Goal: Task Accomplishment & Management: Manage account settings

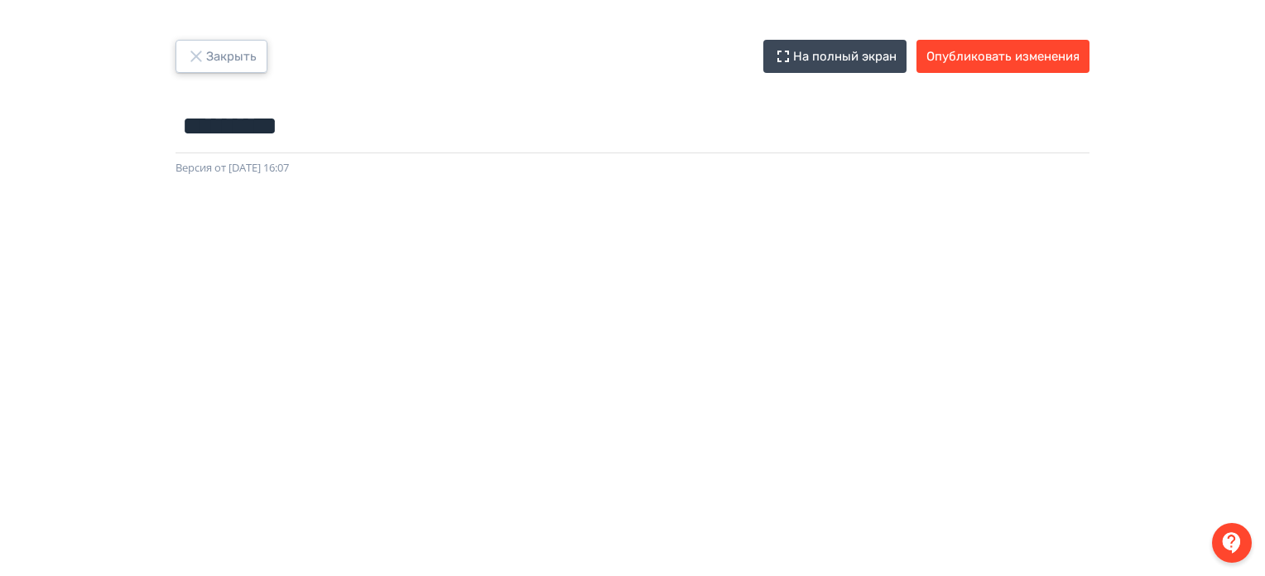
click at [222, 61] on button "Закрыть" at bounding box center [222, 56] width 92 height 33
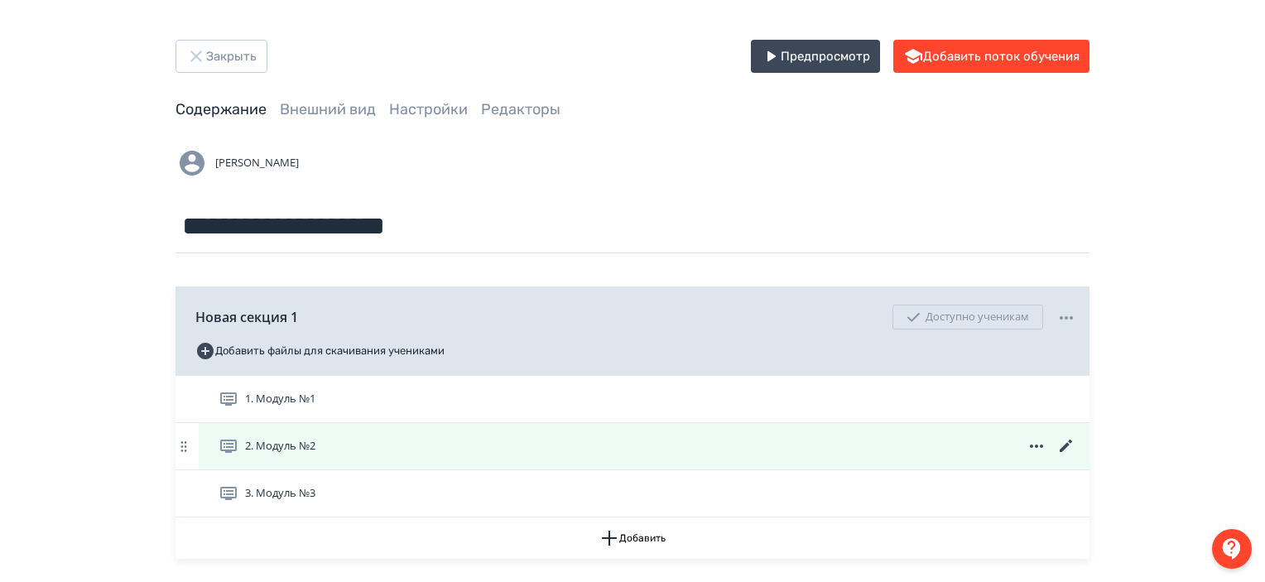
click at [1064, 440] on icon at bounding box center [1067, 446] width 20 height 20
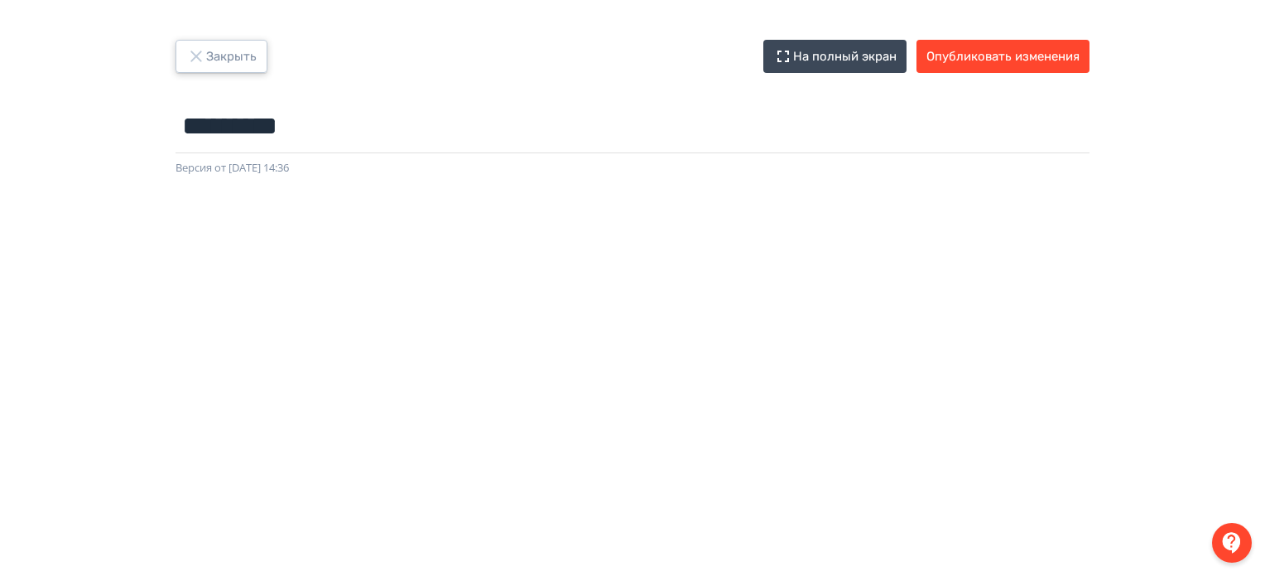
click at [260, 57] on button "Закрыть" at bounding box center [222, 56] width 92 height 33
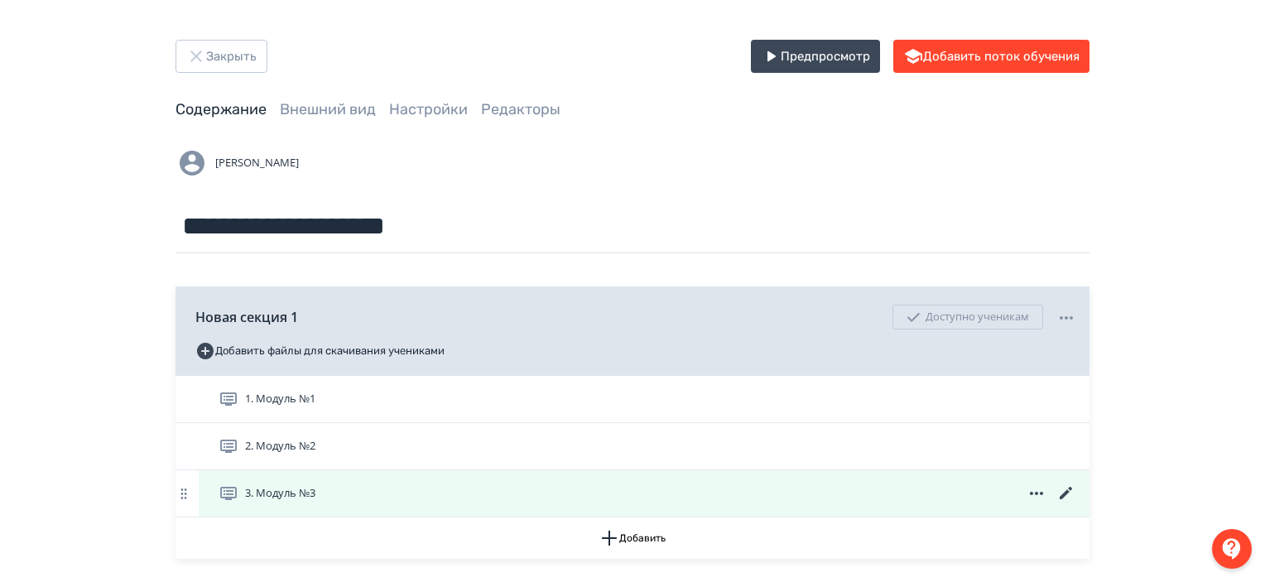
click at [1066, 495] on icon at bounding box center [1066, 493] width 12 height 12
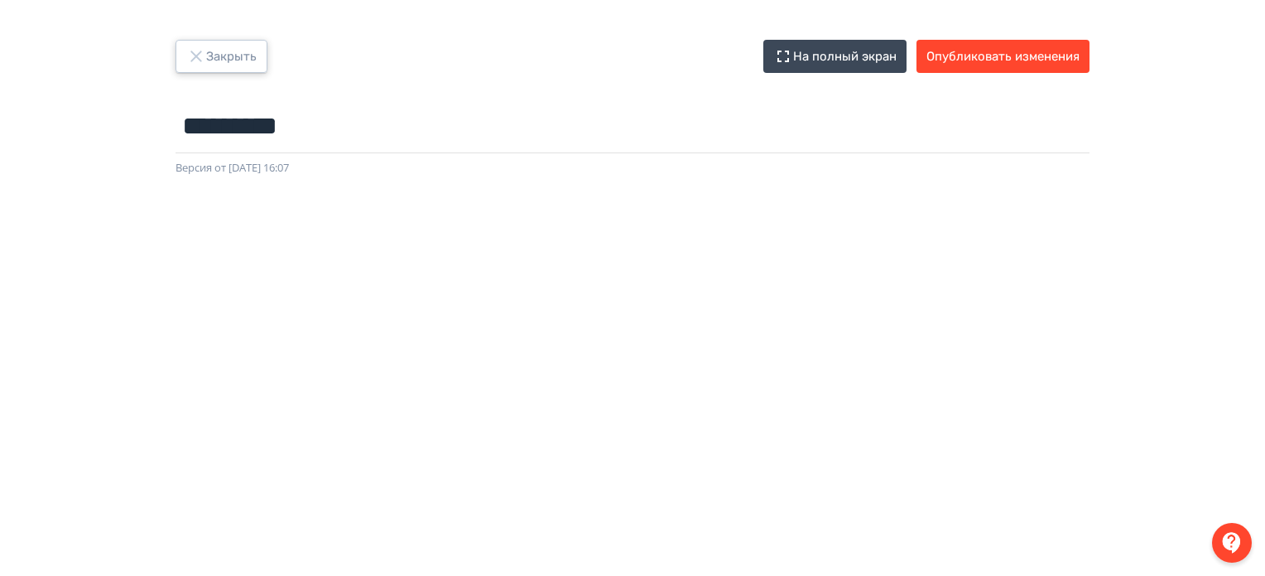
click at [240, 62] on button "Закрыть" at bounding box center [222, 56] width 92 height 33
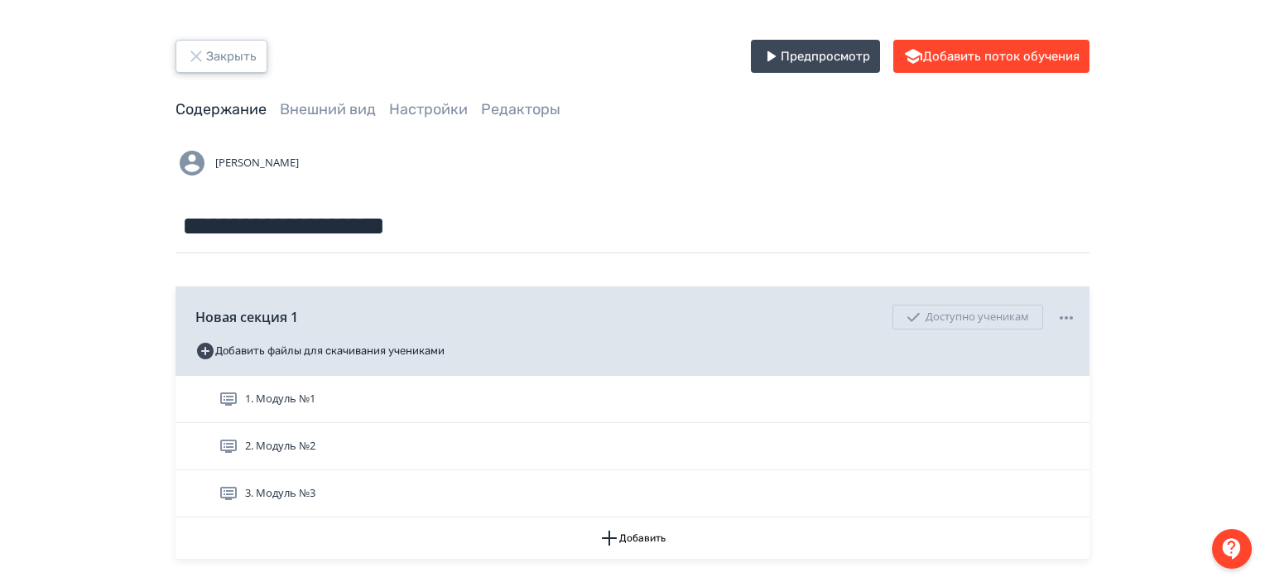
click at [240, 62] on button "Закрыть" at bounding box center [222, 56] width 92 height 33
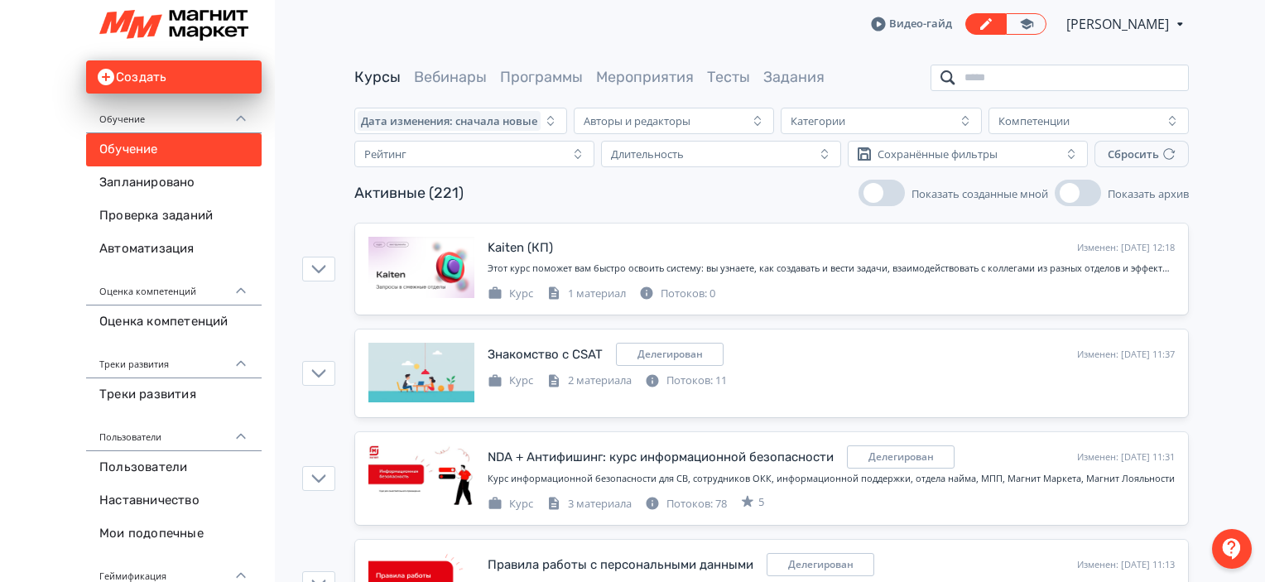
click at [1047, 80] on input "search" at bounding box center [1060, 78] width 258 height 27
type input "**********"
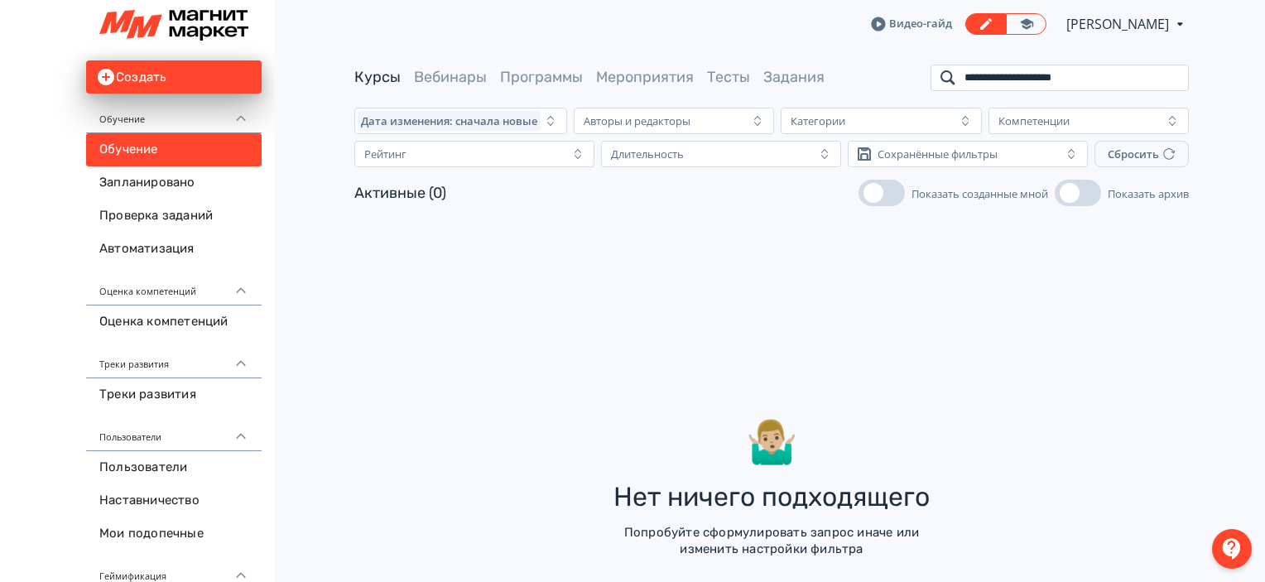
click at [1173, 80] on input "**********" at bounding box center [1060, 78] width 258 height 27
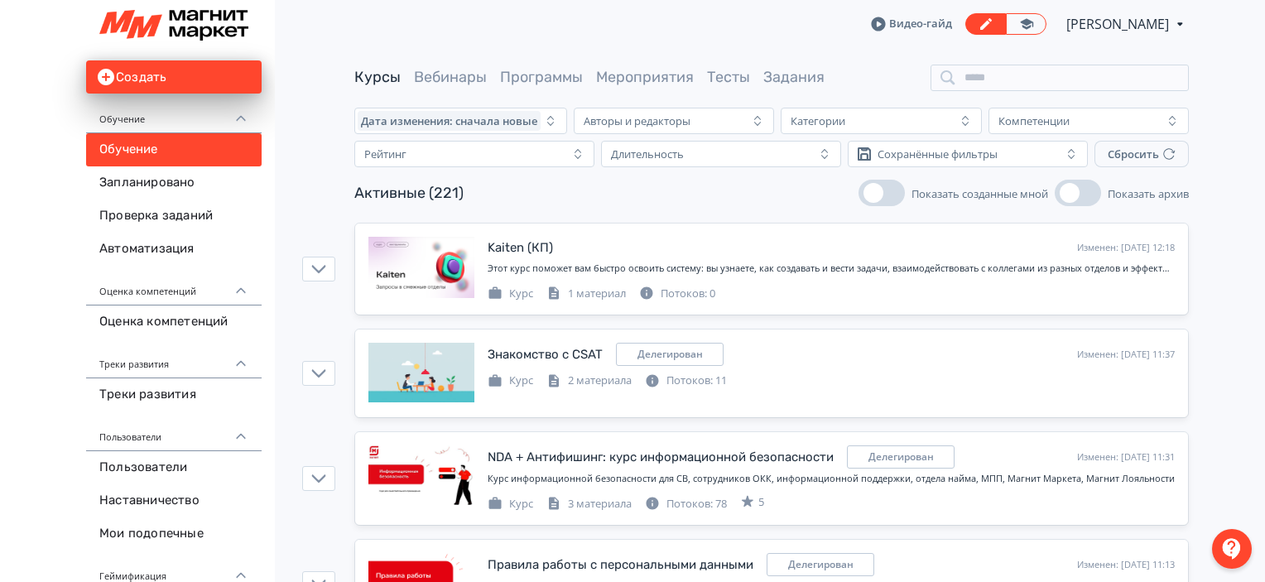
click at [543, 72] on link "Программы" at bounding box center [541, 77] width 83 height 18
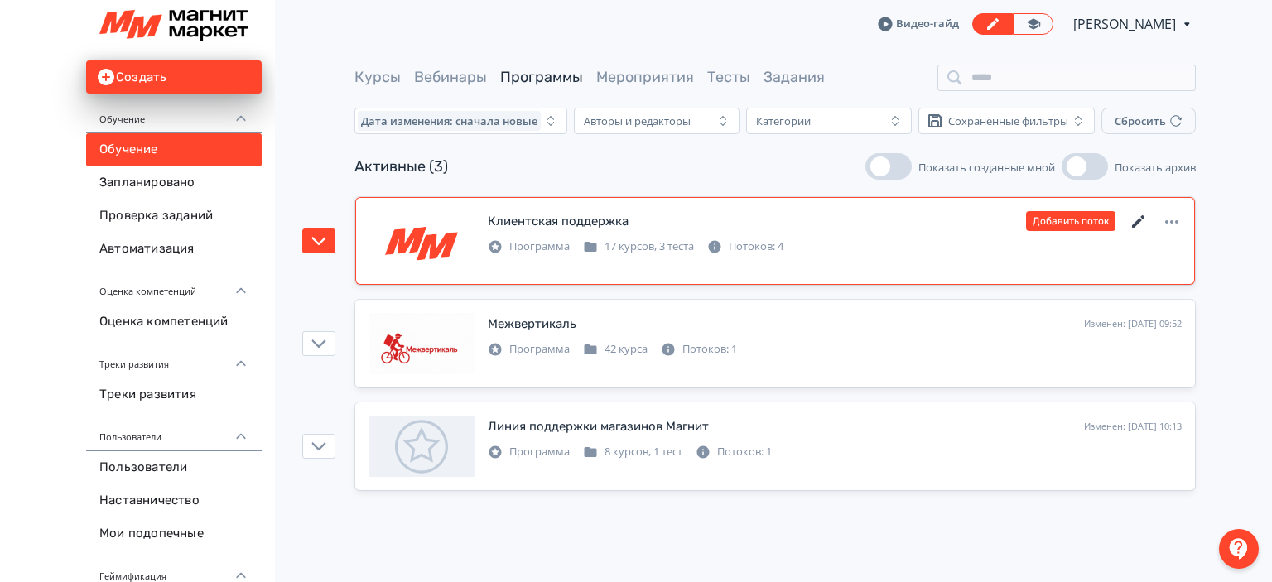
click at [1145, 214] on icon at bounding box center [1139, 222] width 20 height 20
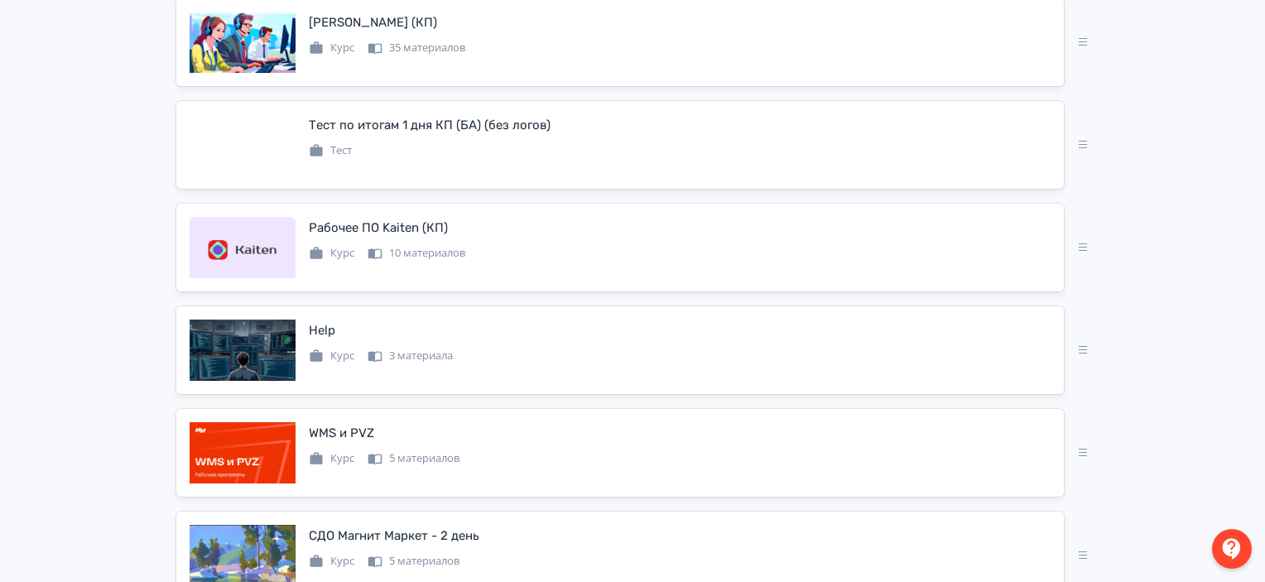
scroll to position [187, 0]
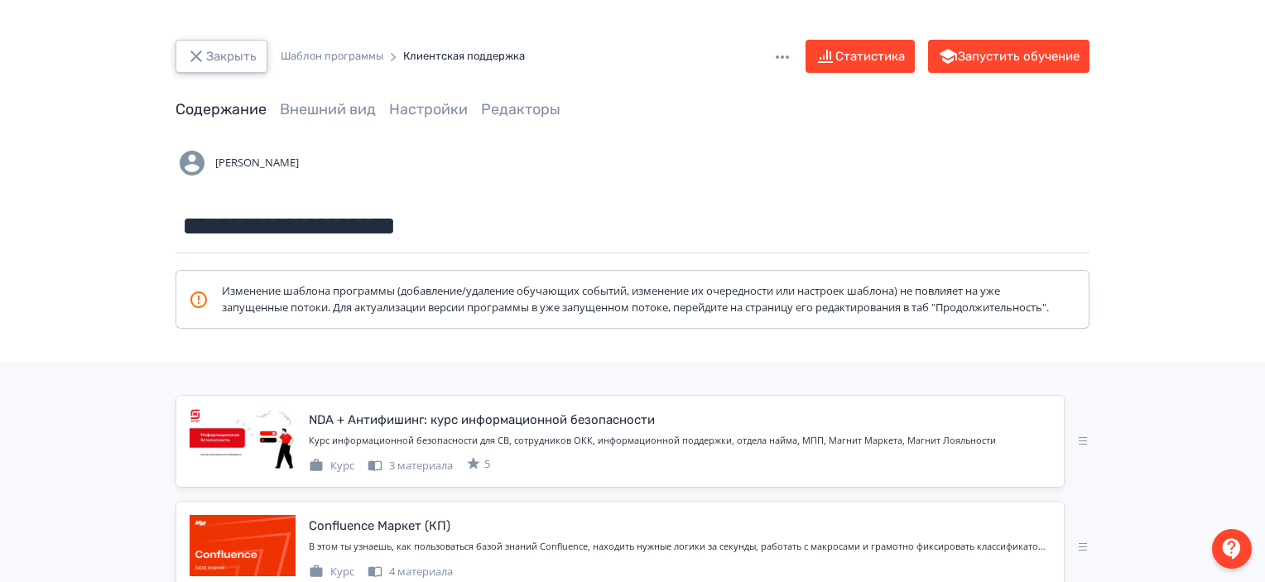
click at [216, 43] on button "Закрыть" at bounding box center [222, 56] width 92 height 33
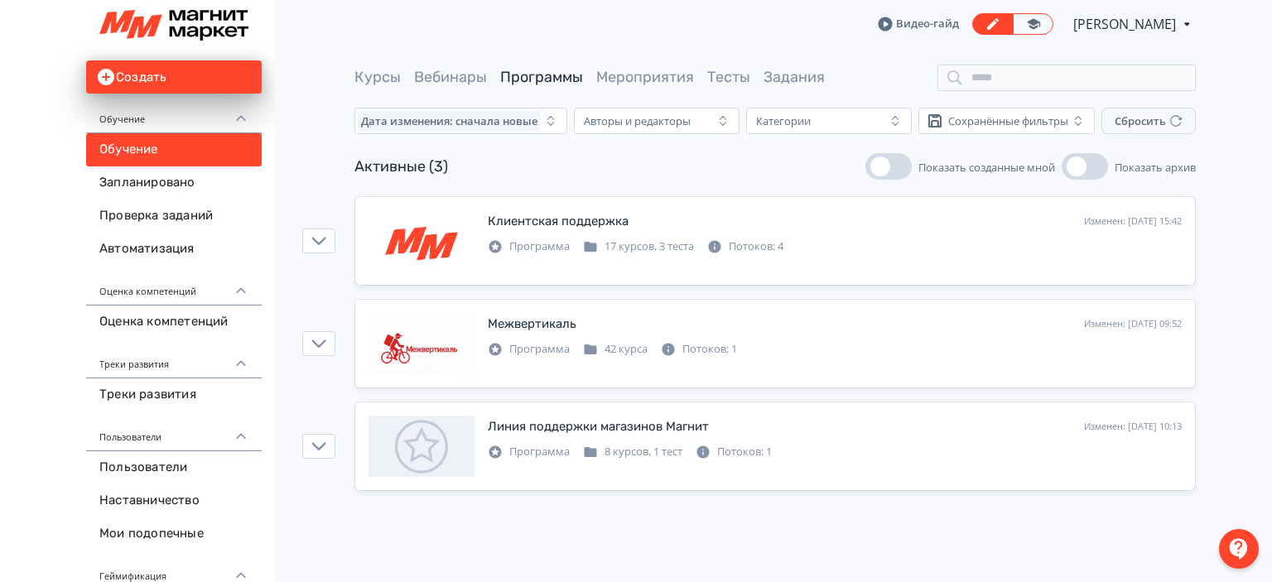
click at [386, 89] on div "Курсы Вебинары Программы Мероприятия Тесты Задания" at bounding box center [774, 78] width 841 height 27
click at [383, 79] on link "Курсы" at bounding box center [377, 77] width 46 height 18
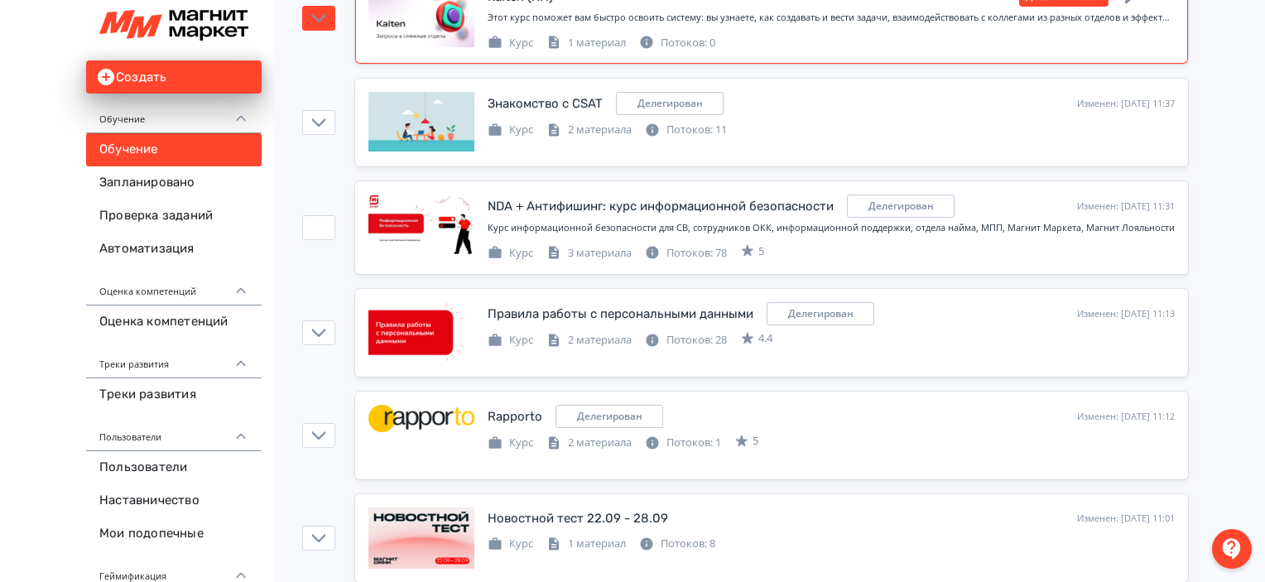
scroll to position [253, 0]
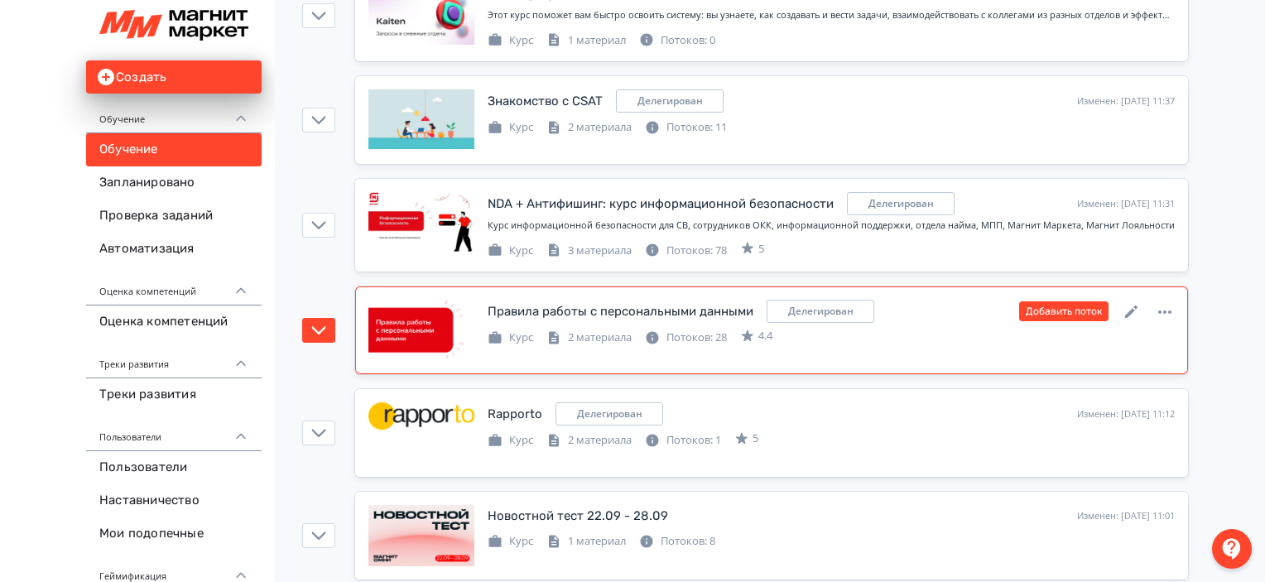
click at [988, 319] on div "Правила работы с персональными данными Делегирован Изменен: [DATE] 11:13 Добави…" at bounding box center [831, 311] width 687 height 23
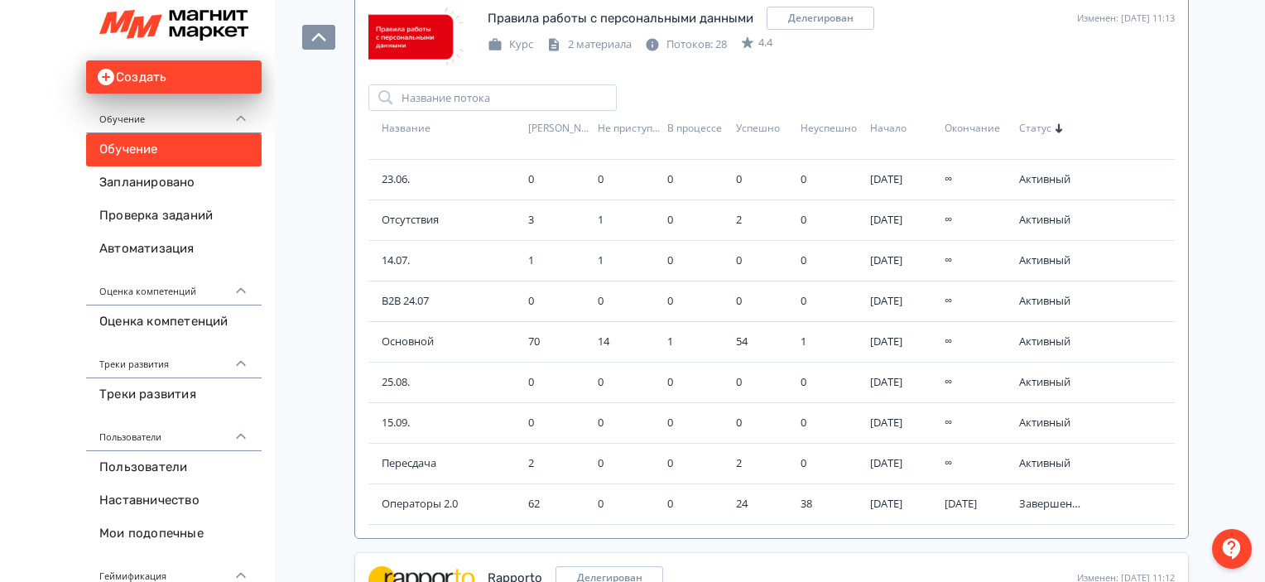
scroll to position [347, 0]
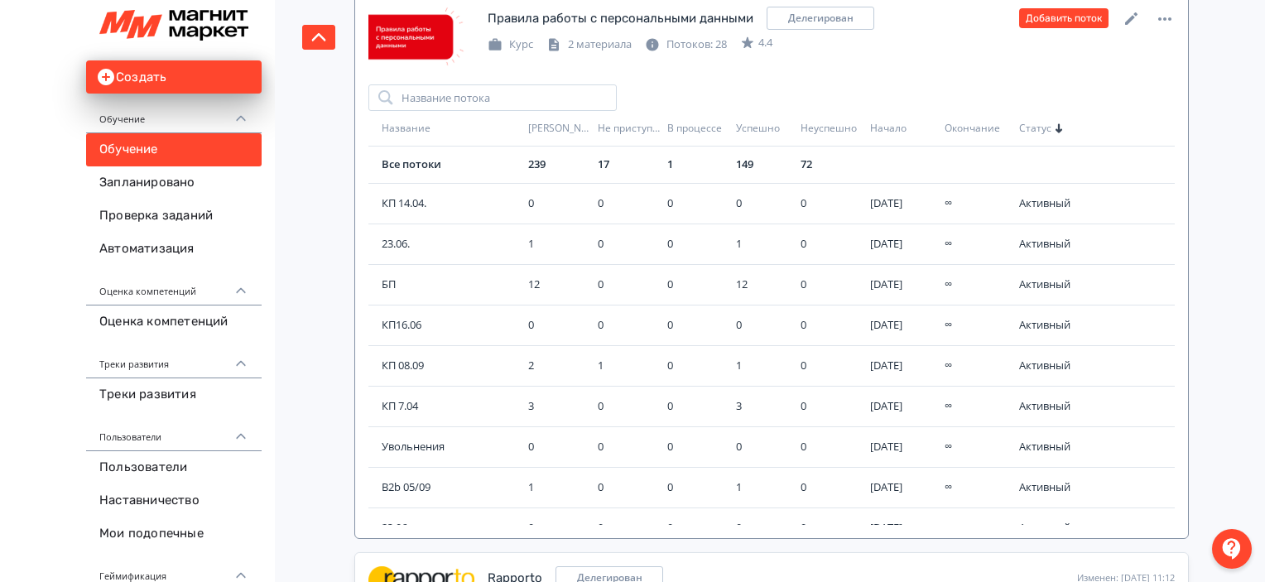
scroll to position [0, 0]
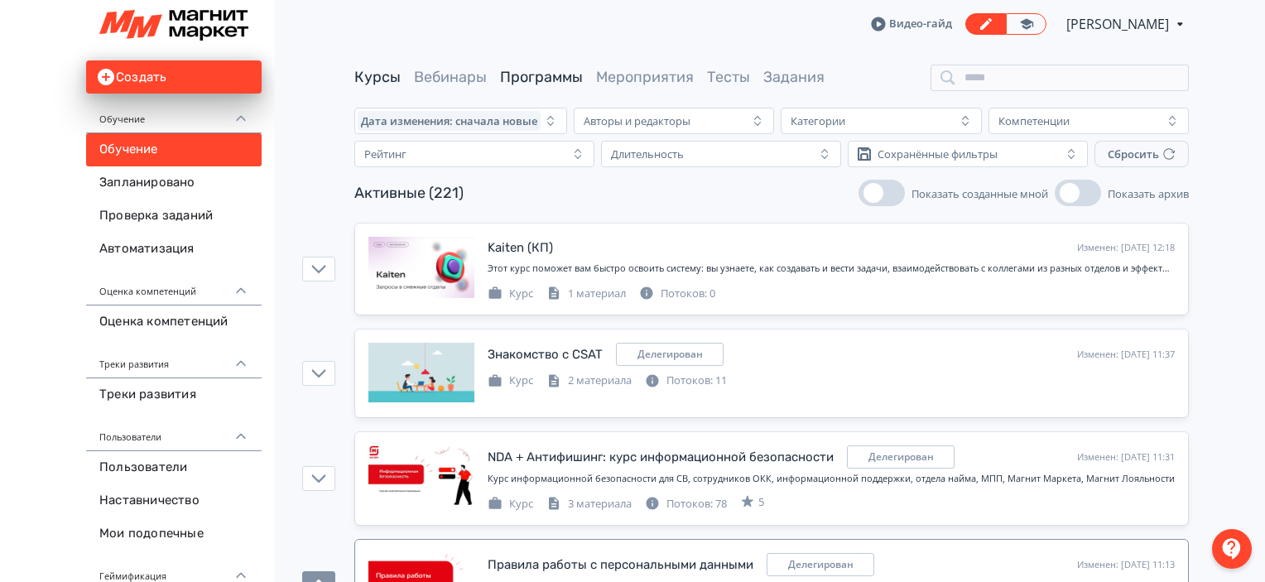
click at [547, 70] on link "Программы" at bounding box center [541, 77] width 83 height 18
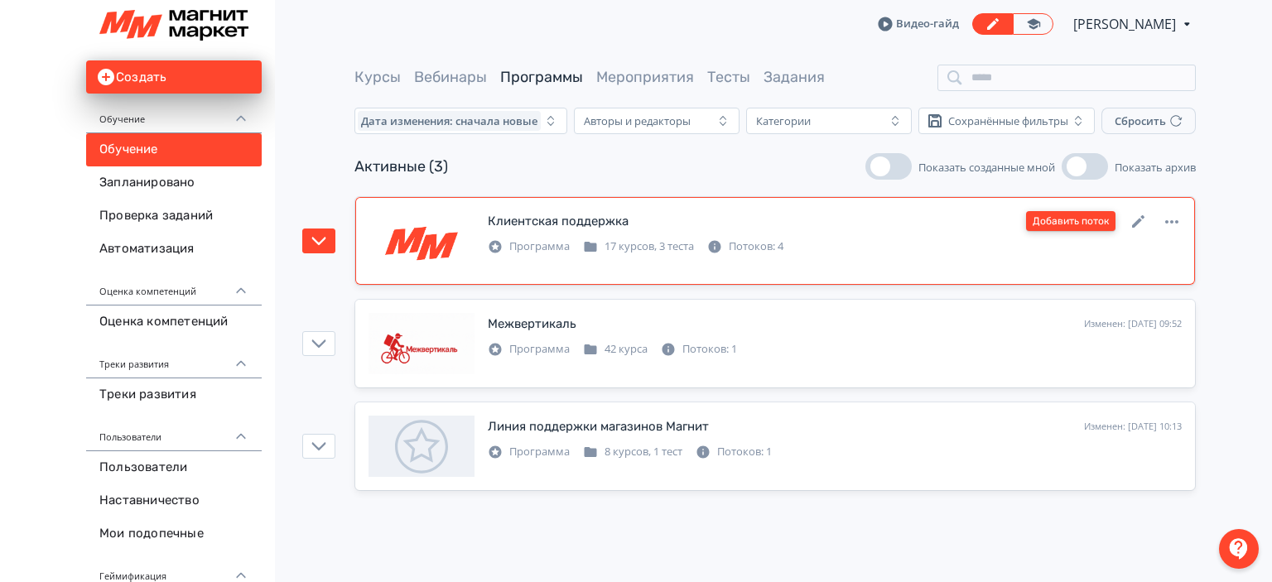
click at [1097, 221] on button "Добавить поток" at bounding box center [1070, 221] width 89 height 20
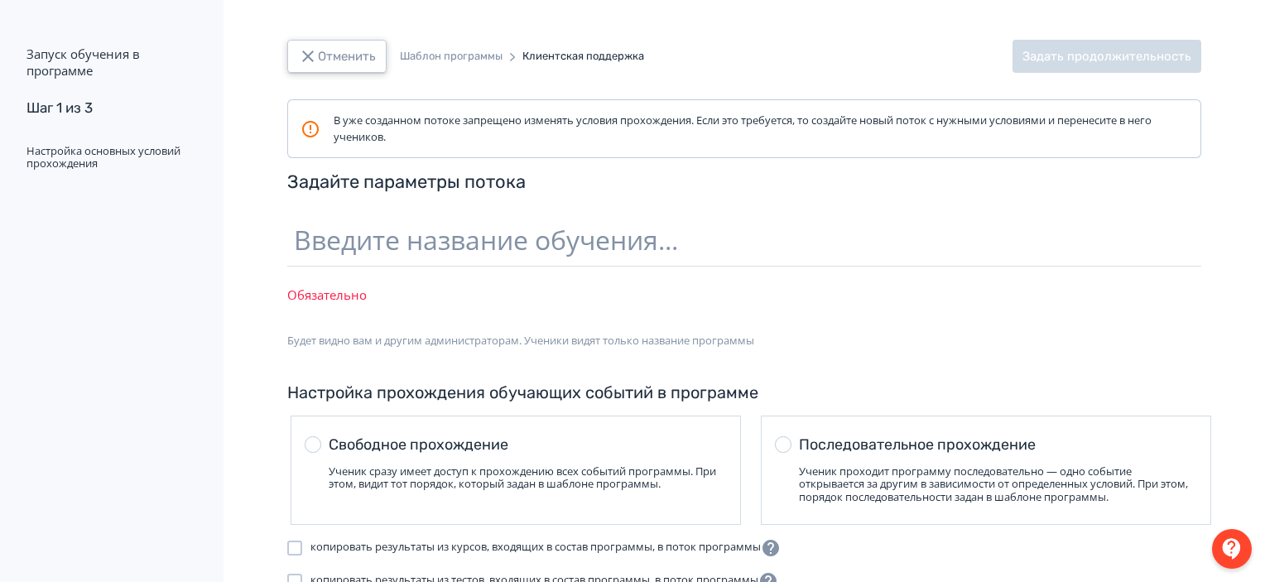
click at [337, 70] on button "Отменить" at bounding box center [336, 56] width 99 height 33
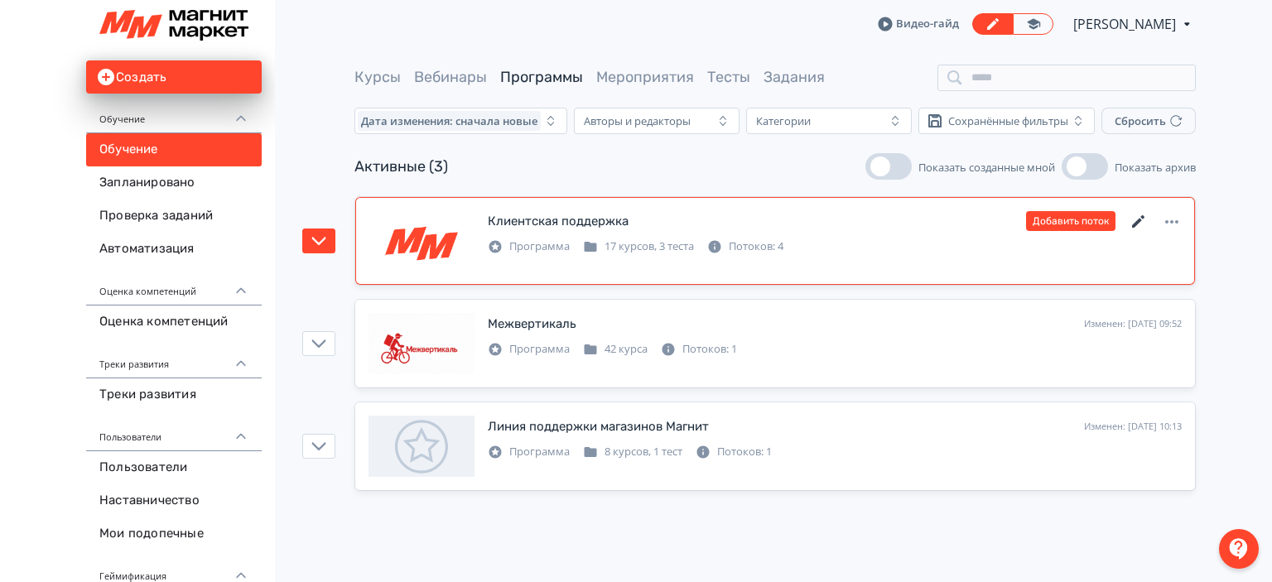
click at [1140, 212] on icon at bounding box center [1139, 222] width 20 height 20
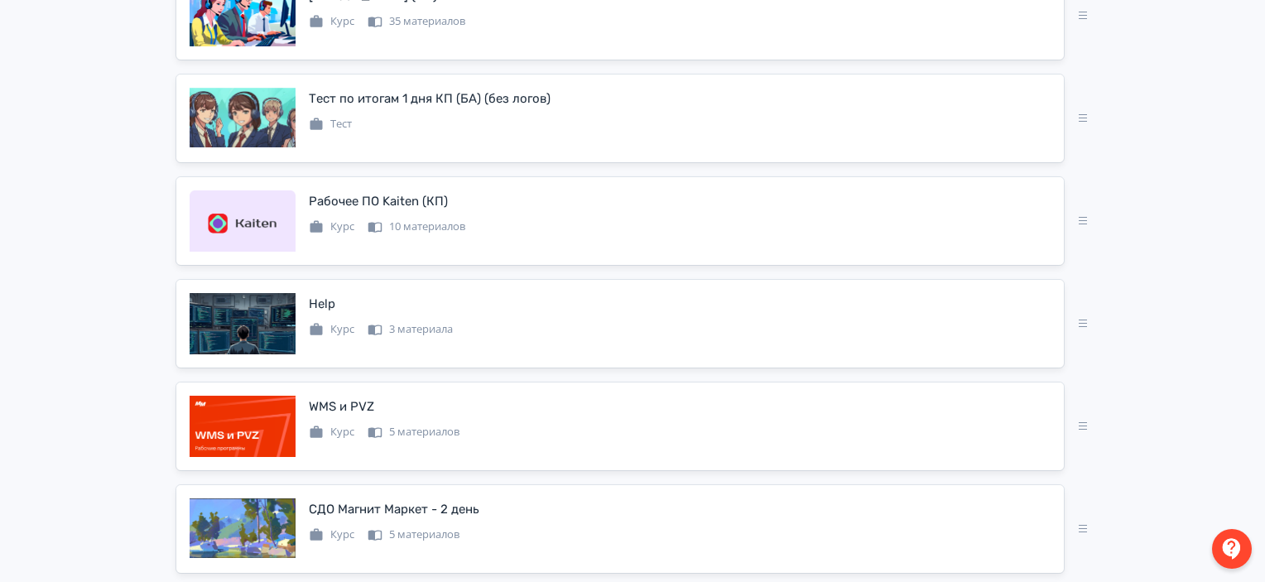
scroll to position [638, 0]
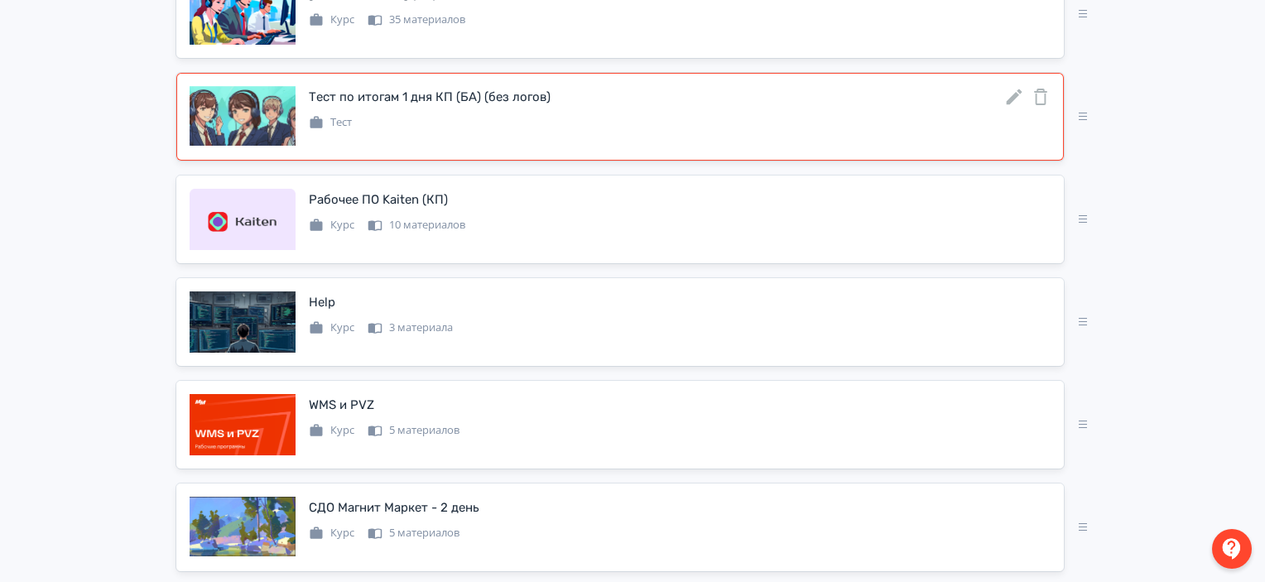
click at [1018, 107] on icon at bounding box center [1015, 97] width 20 height 20
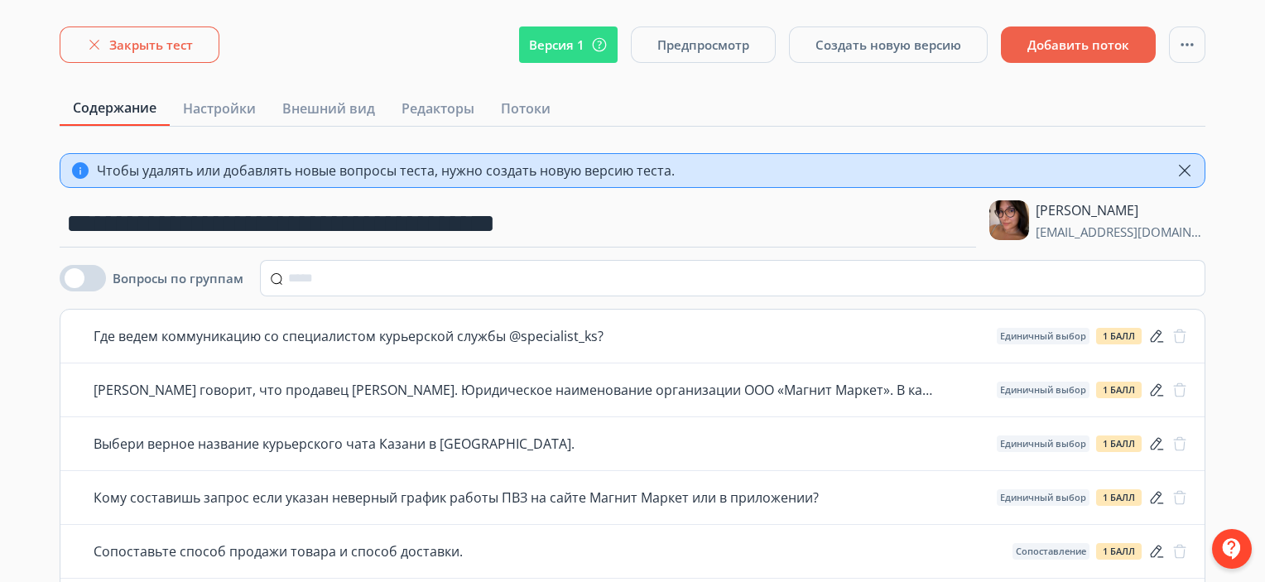
click at [190, 40] on button "Закрыть тест" at bounding box center [140, 45] width 160 height 36
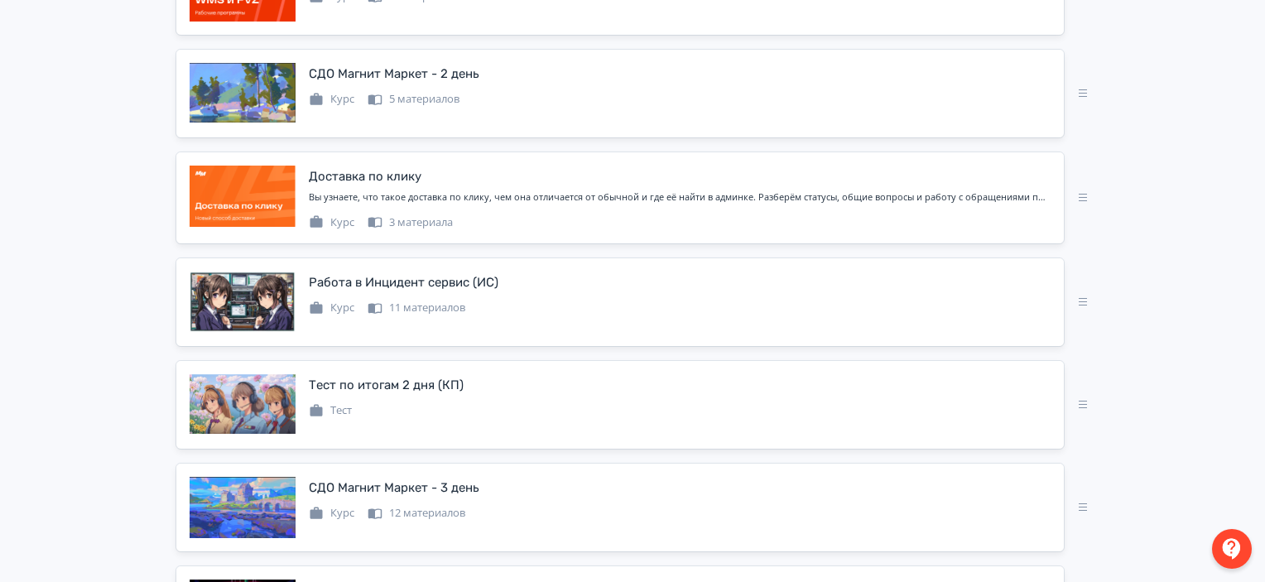
scroll to position [1082, 0]
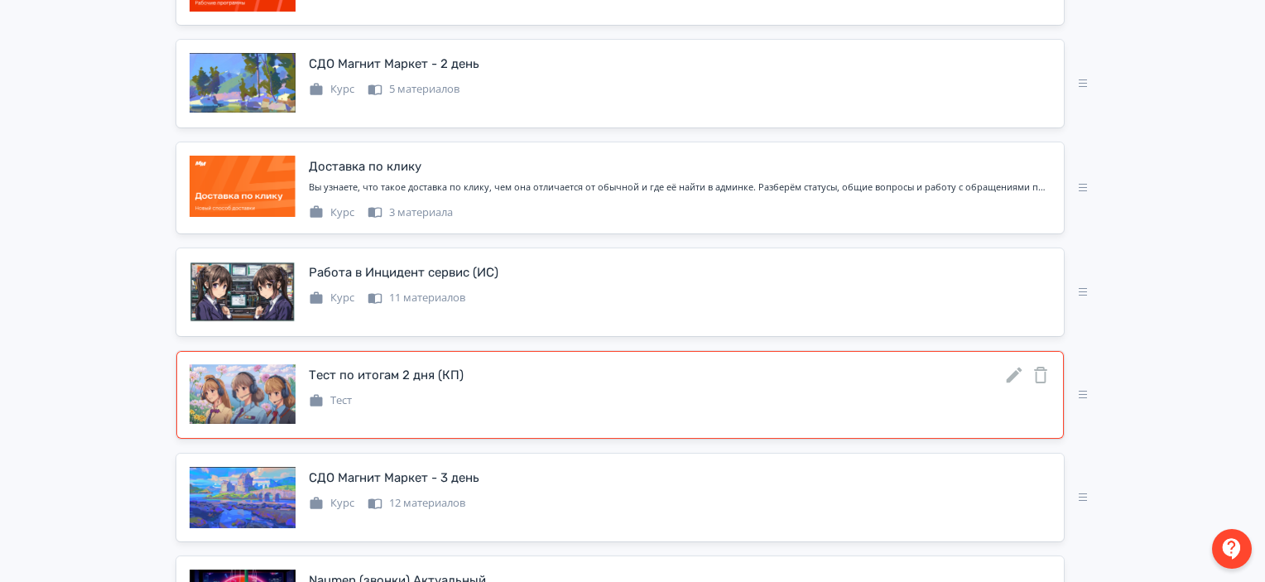
click at [1007, 385] on icon at bounding box center [1015, 375] width 20 height 20
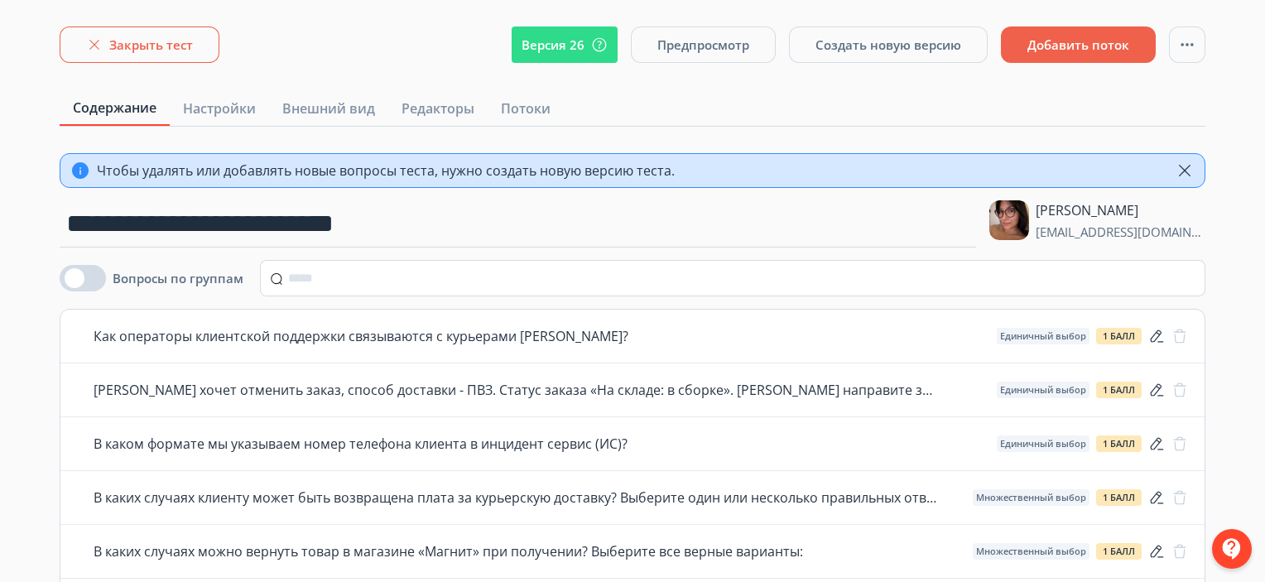
click at [152, 42] on button "Закрыть тест" at bounding box center [140, 45] width 160 height 36
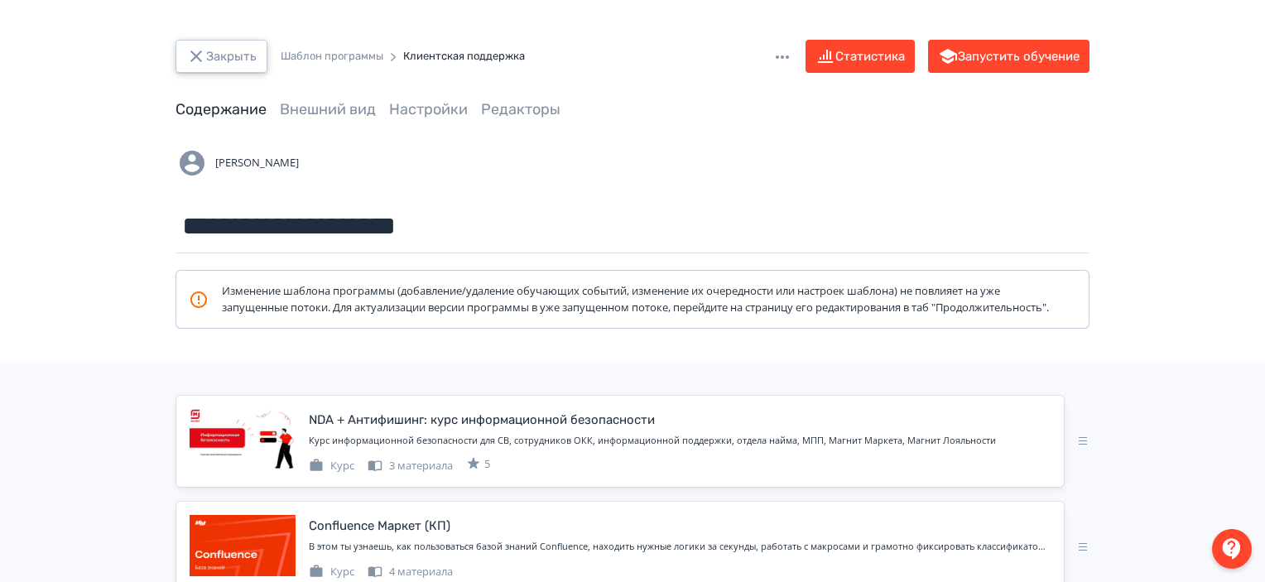
click at [244, 46] on button "Закрыть" at bounding box center [222, 56] width 92 height 33
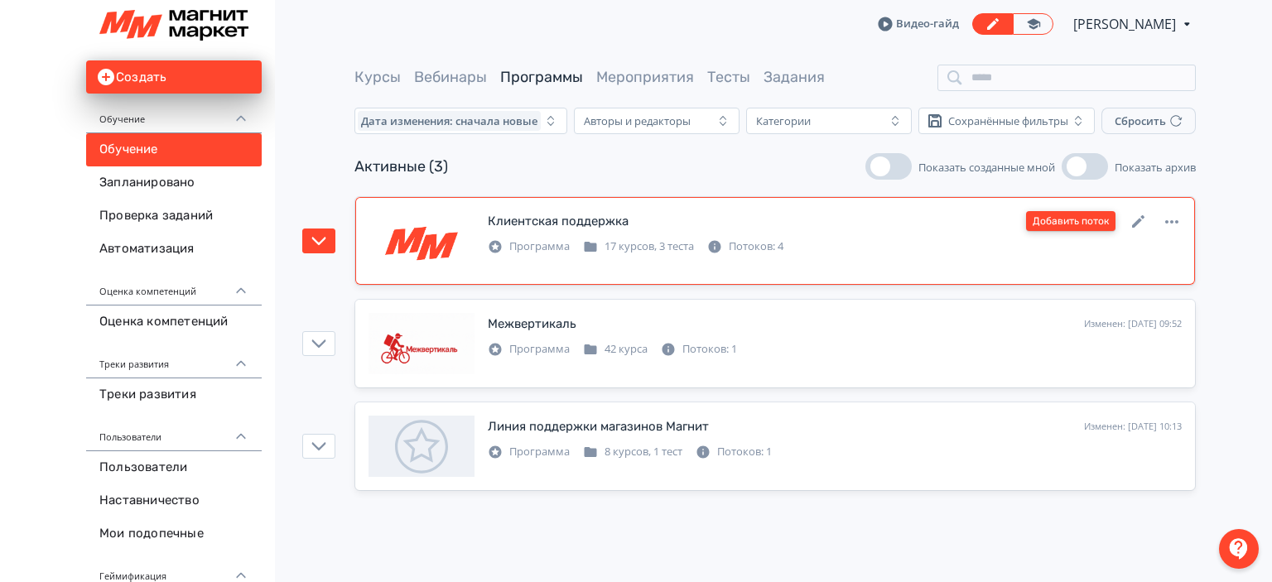
click at [1053, 219] on button "Добавить поток" at bounding box center [1070, 221] width 89 height 20
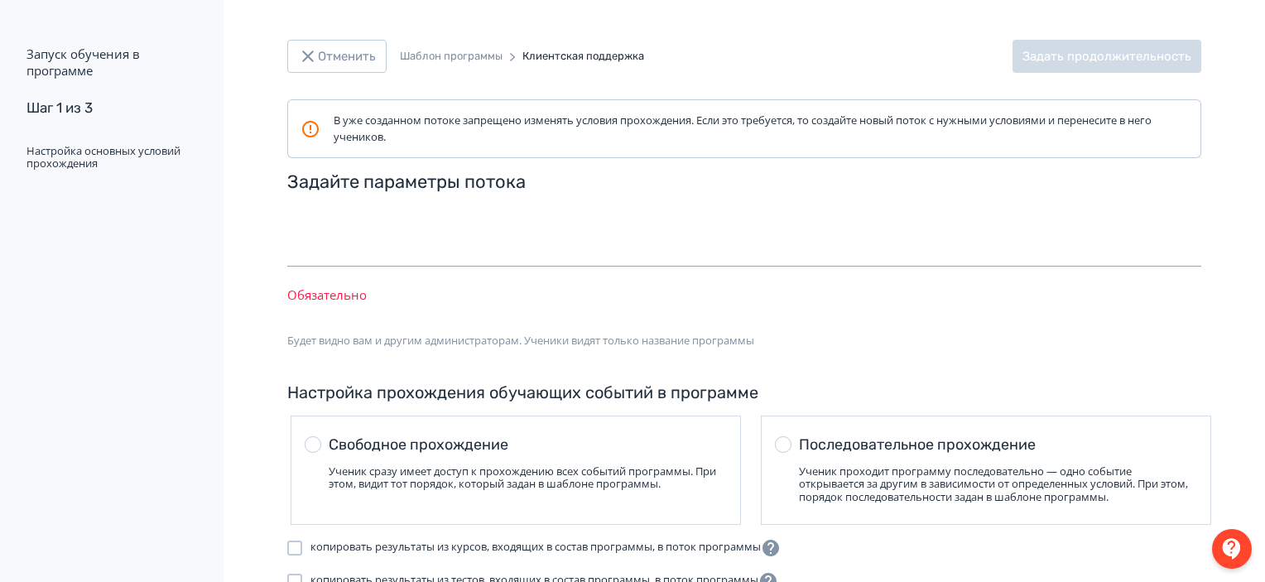
click at [399, 246] on input "text" at bounding box center [744, 240] width 914 height 54
type input "*"
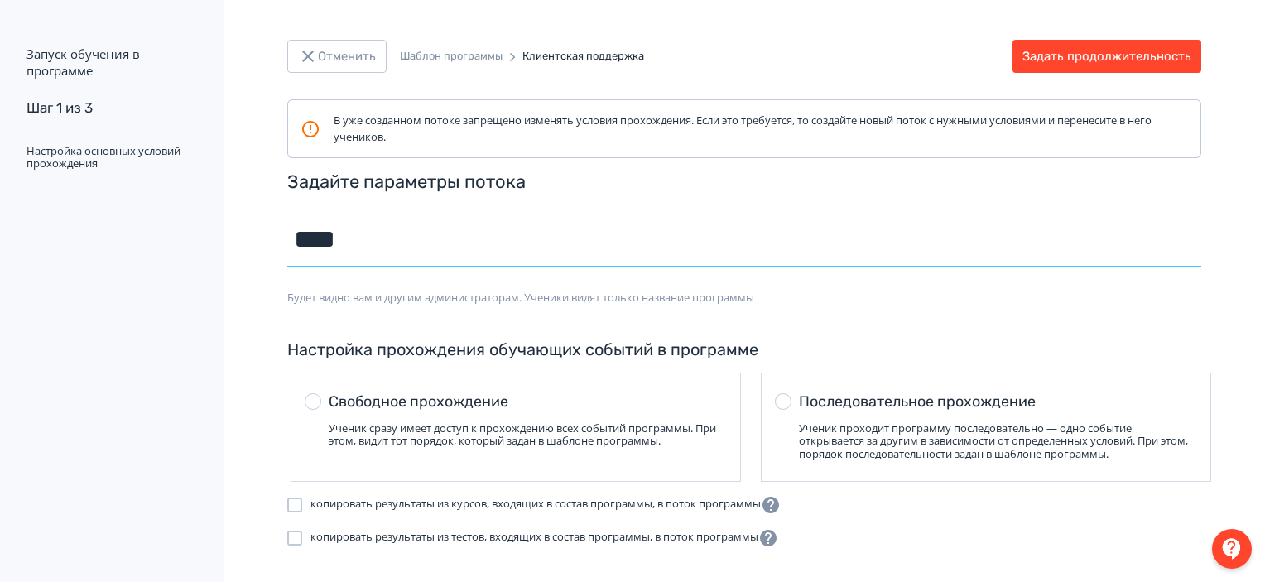
click at [343, 243] on input "****" at bounding box center [744, 240] width 914 height 54
click at [399, 243] on input "****" at bounding box center [744, 240] width 914 height 54
type input "*"
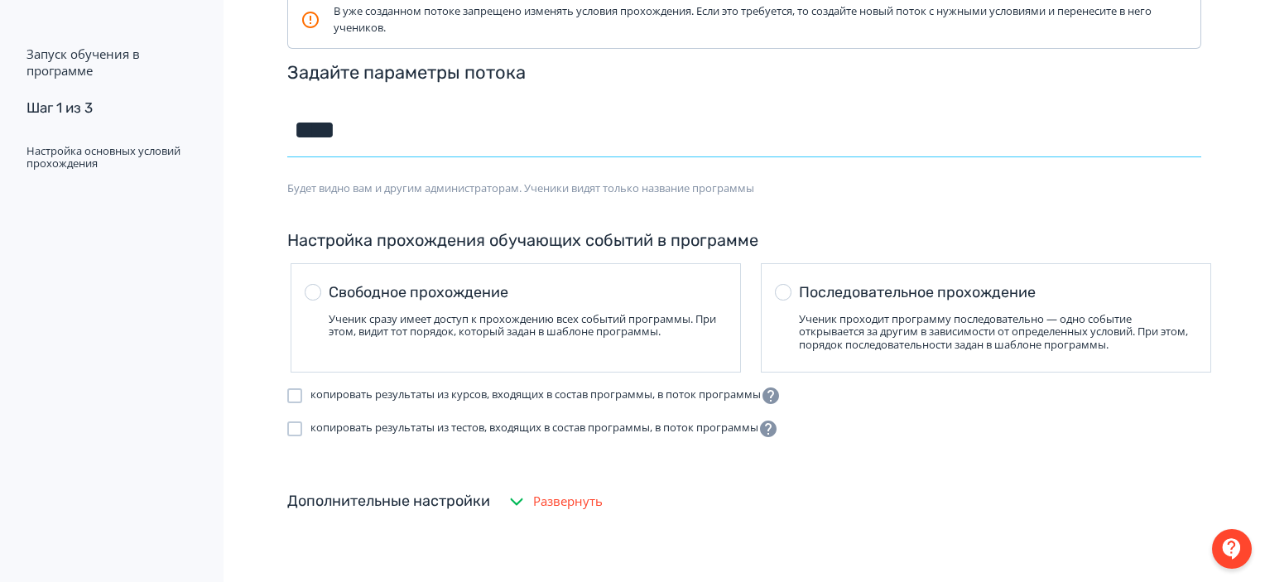
scroll to position [117, 0]
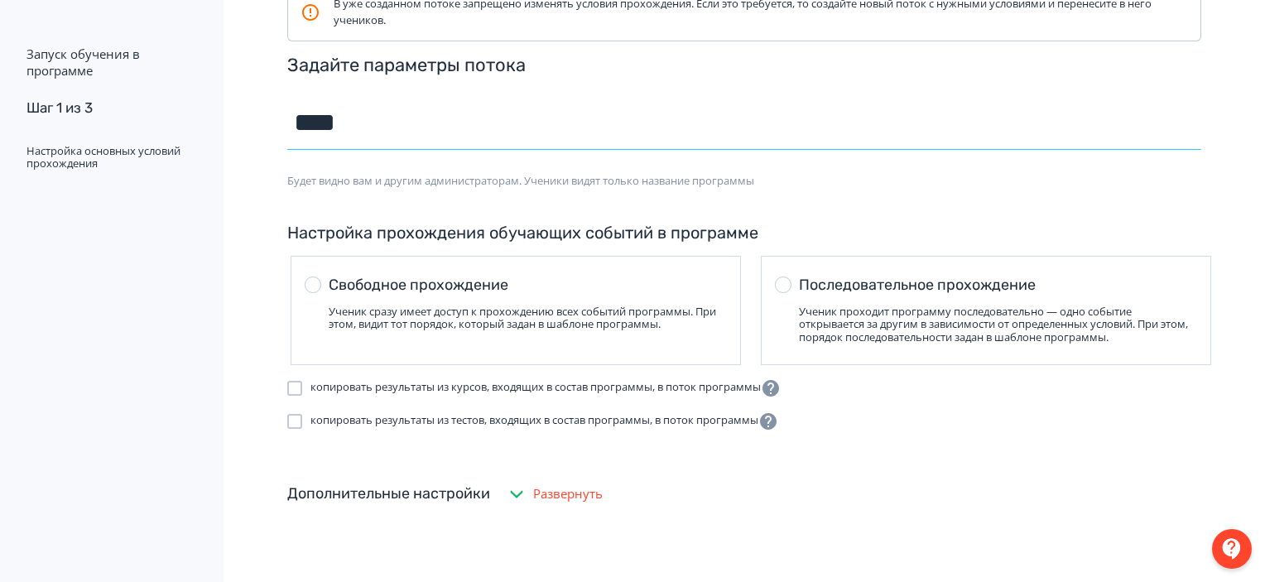
type input "****"
click at [518, 489] on icon "button" at bounding box center [517, 494] width 20 height 20
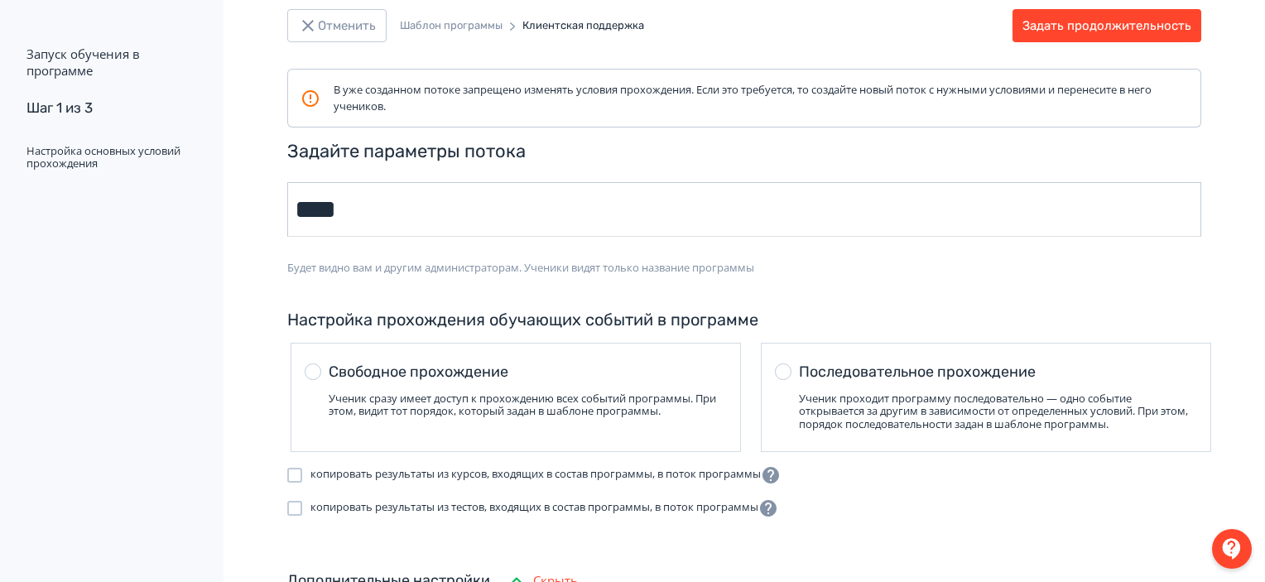
scroll to position [0, 0]
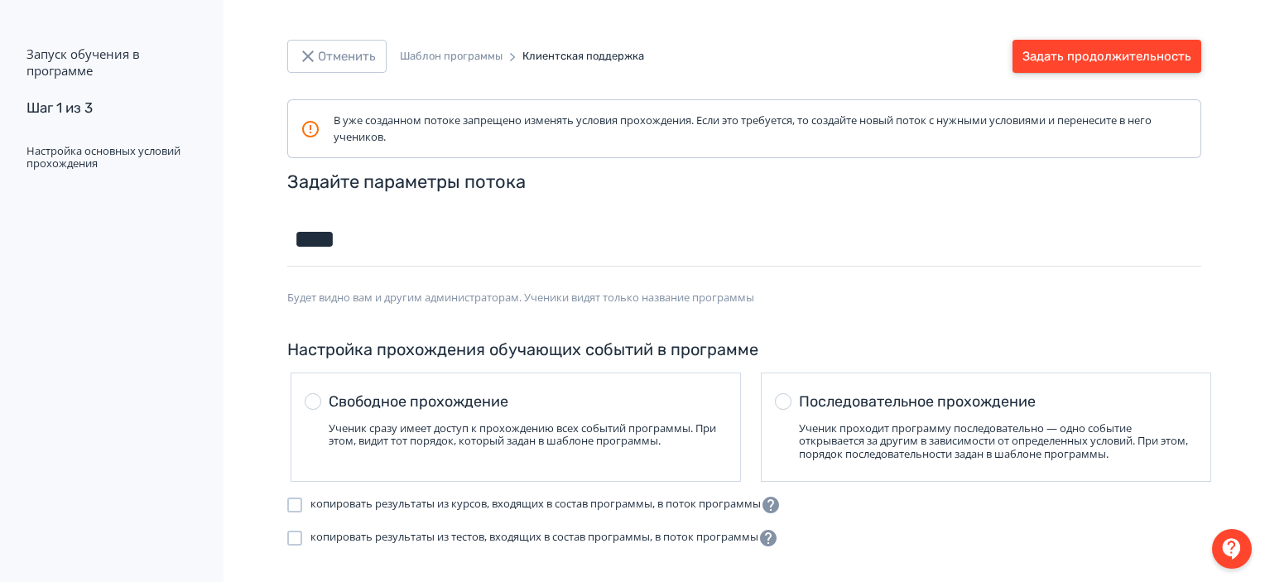
click at [1119, 60] on button "Задать продолжительность" at bounding box center [1107, 56] width 189 height 33
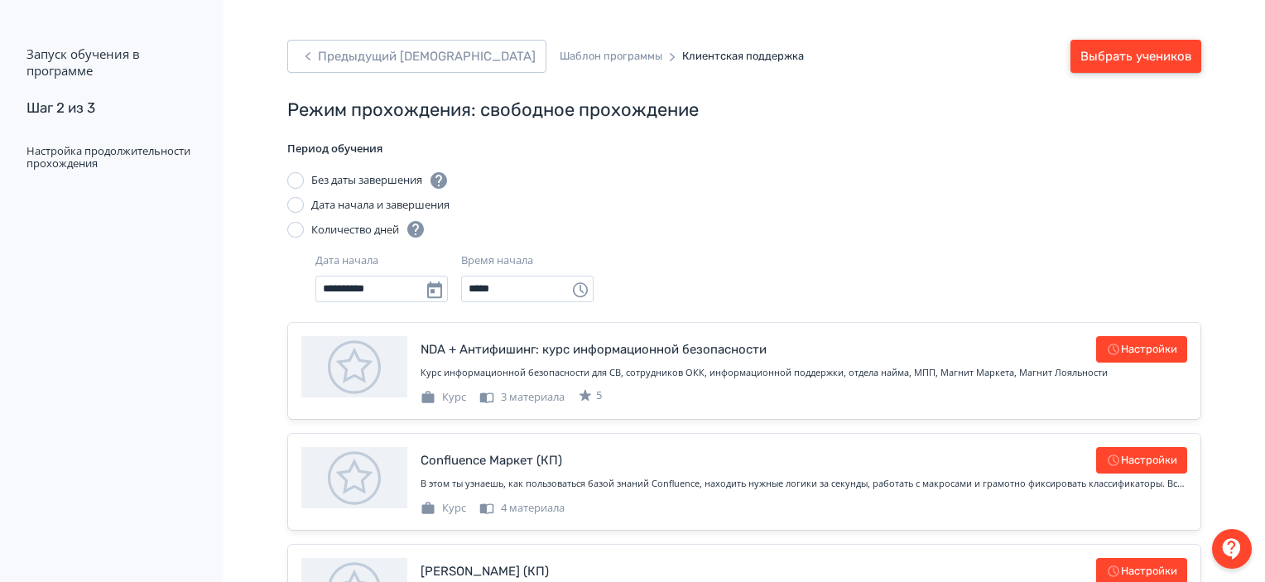
click at [1164, 47] on button "Выбрать учеников" at bounding box center [1136, 56] width 131 height 33
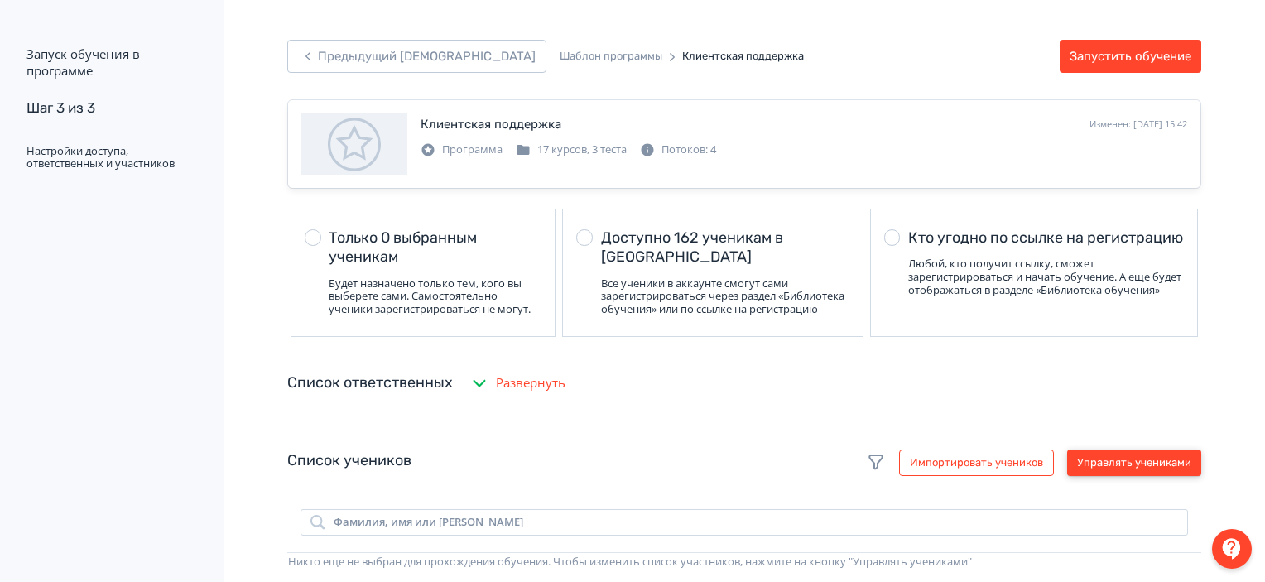
click at [1090, 476] on button "Управлять учениками" at bounding box center [1135, 463] width 134 height 27
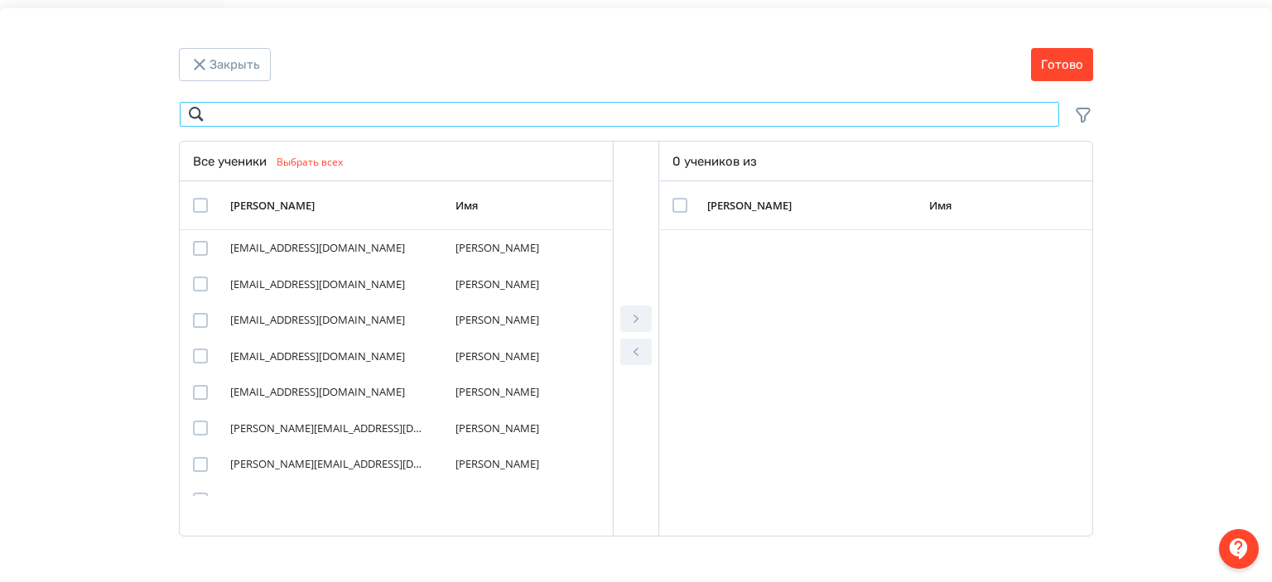
click at [468, 115] on input "Modal" at bounding box center [619, 114] width 881 height 27
paste input "**********"
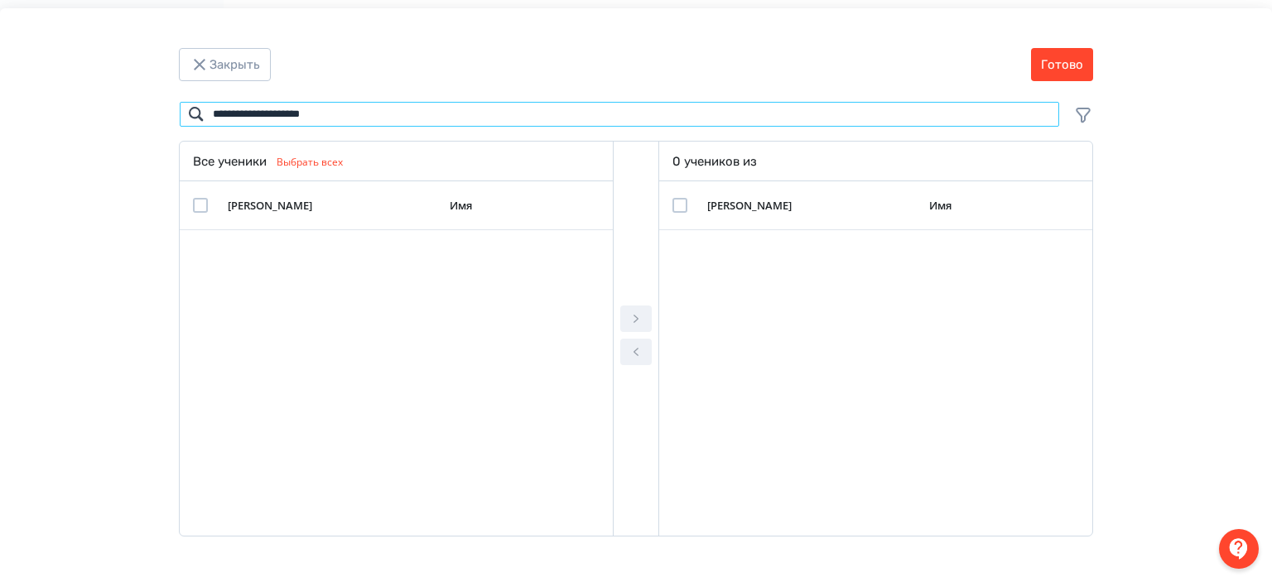
type input "**********"
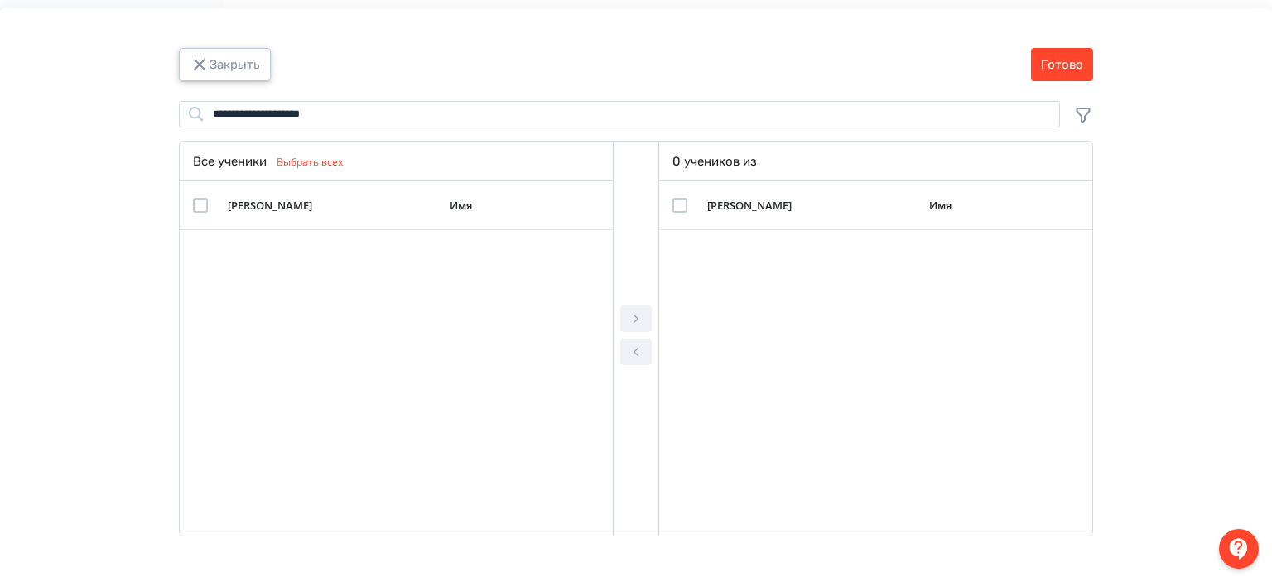
click at [225, 67] on button "Закрыть" at bounding box center [225, 64] width 92 height 33
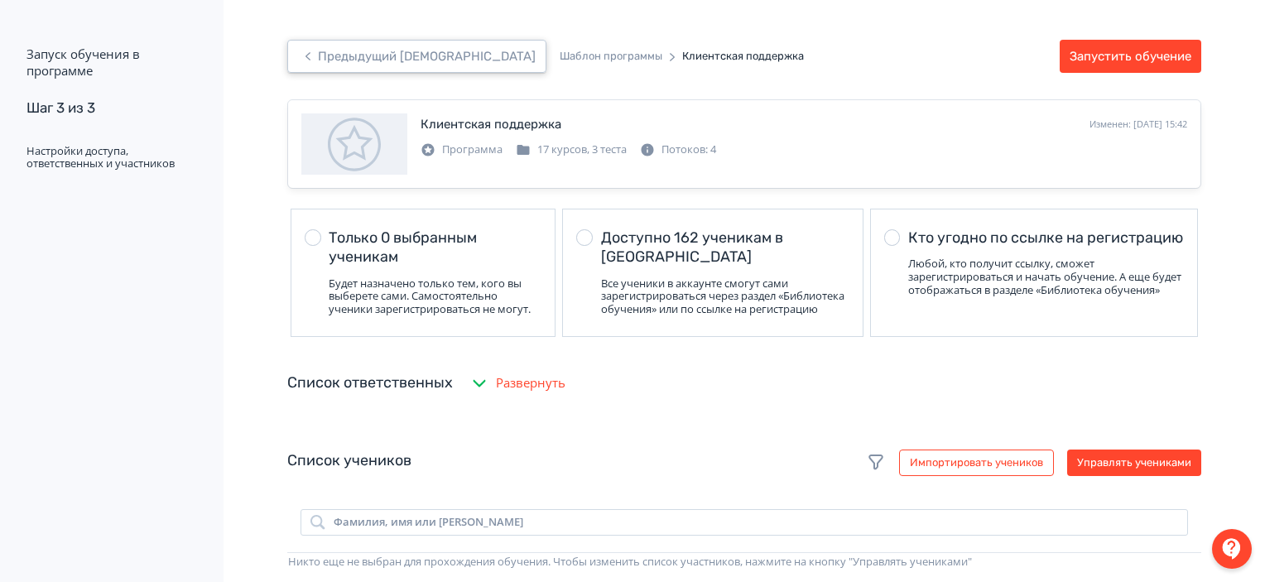
click at [339, 60] on button "Предыдущий [DEMOGRAPHIC_DATA]" at bounding box center [416, 56] width 259 height 33
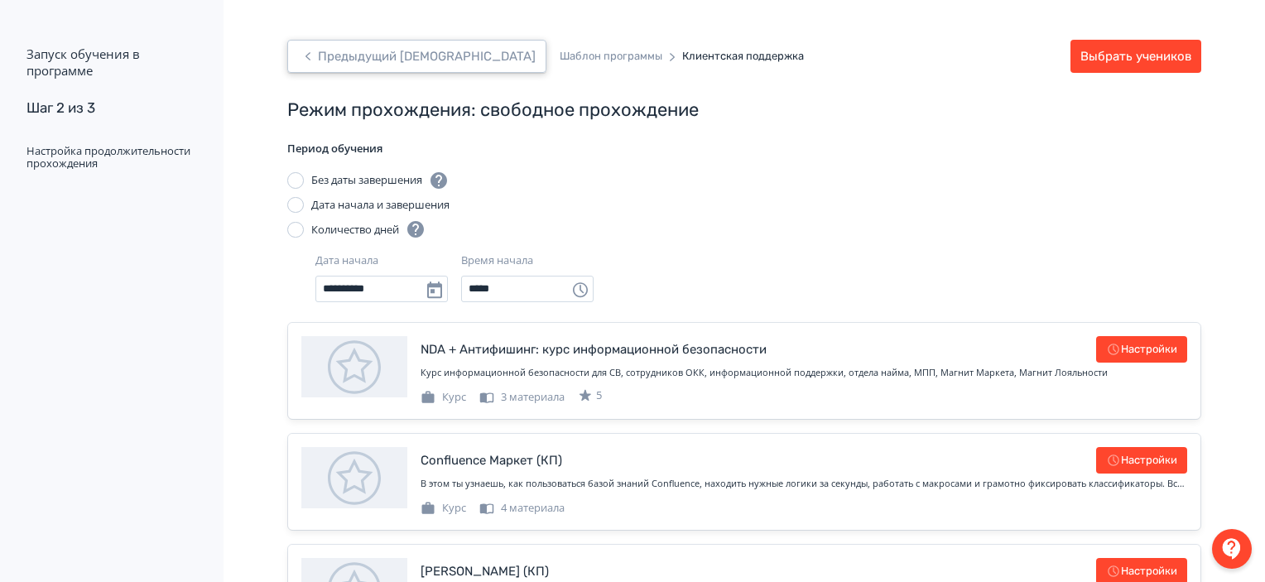
click at [320, 55] on button "Предыдущий [DEMOGRAPHIC_DATA]" at bounding box center [416, 56] width 259 height 33
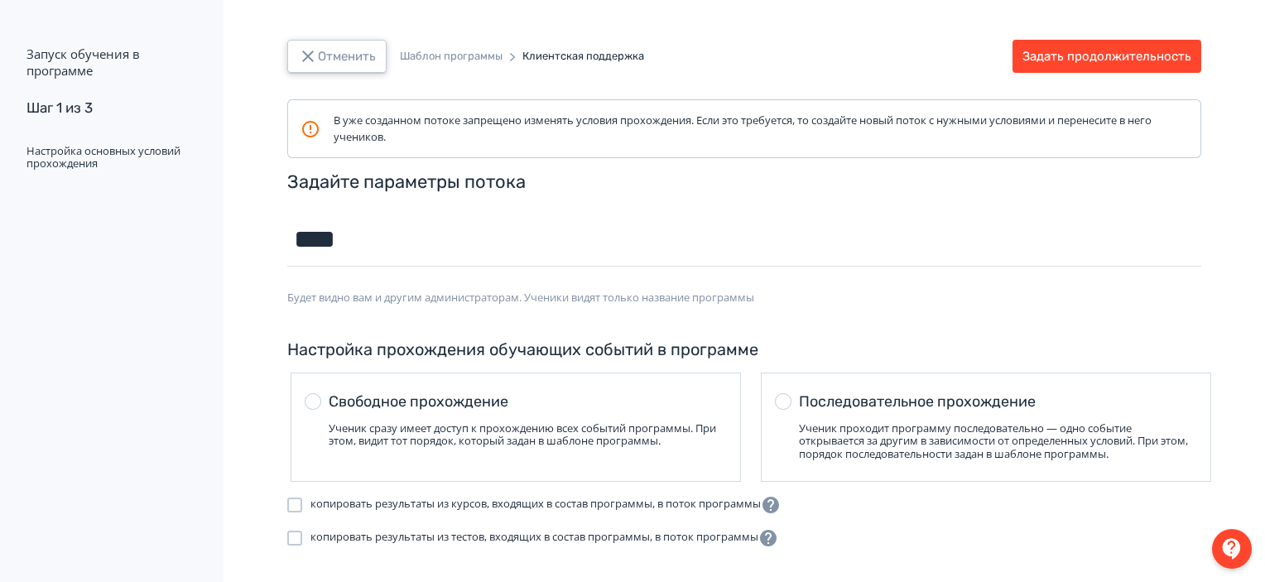
click at [320, 55] on button "Отменить" at bounding box center [336, 56] width 99 height 33
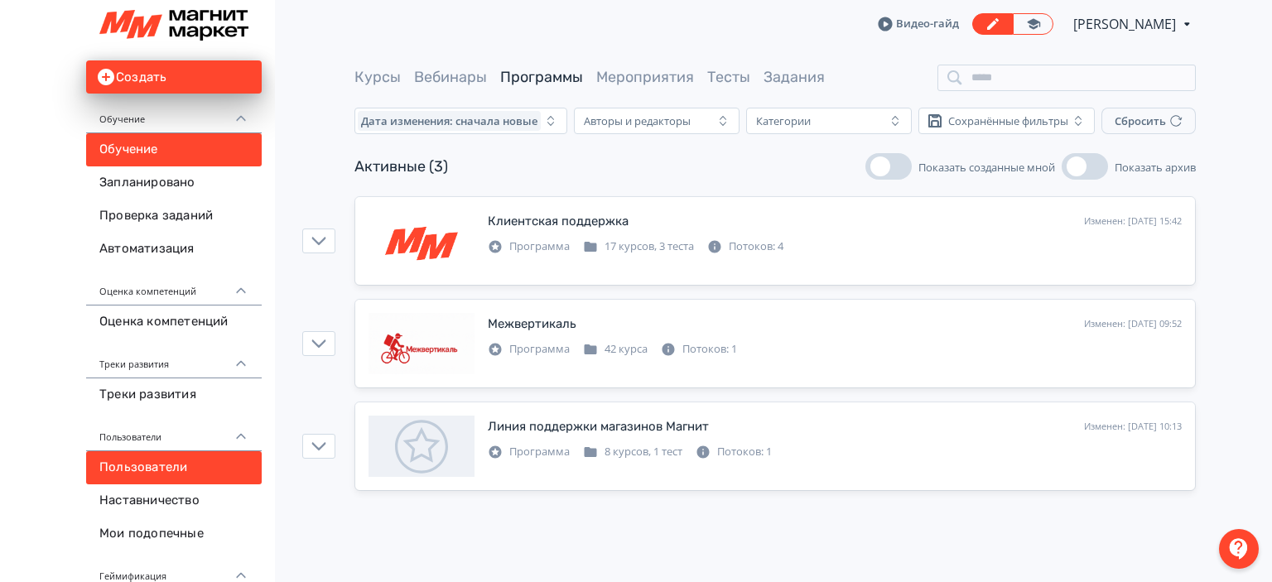
click at [176, 460] on link "Пользователи" at bounding box center [174, 467] width 176 height 33
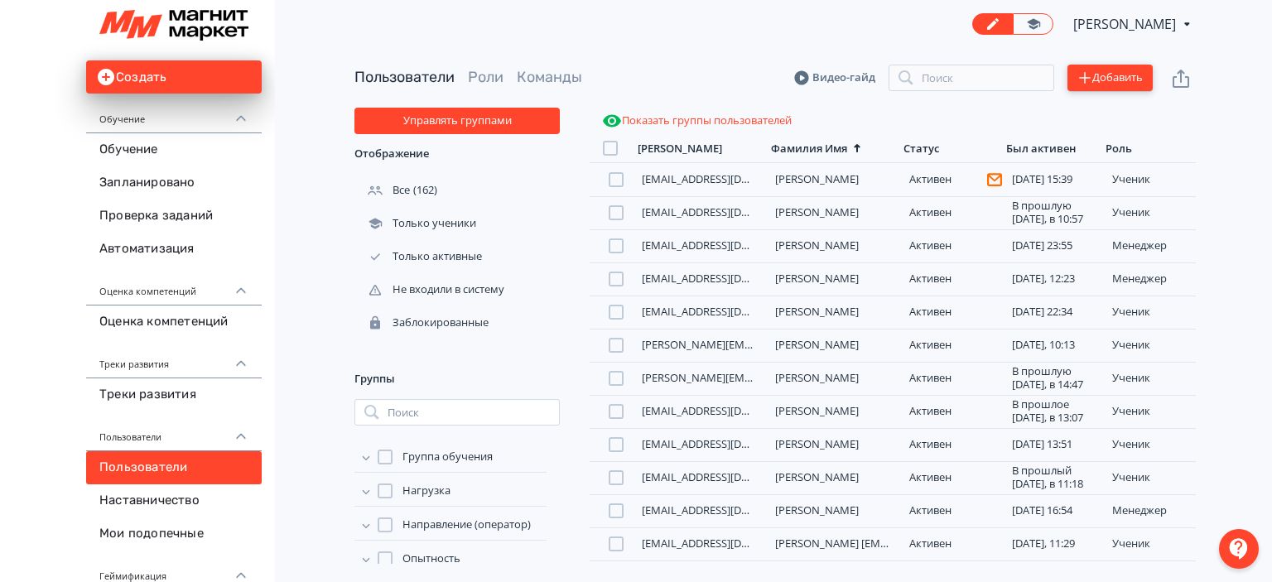
click at [1097, 70] on button "Добавить" at bounding box center [1110, 78] width 85 height 27
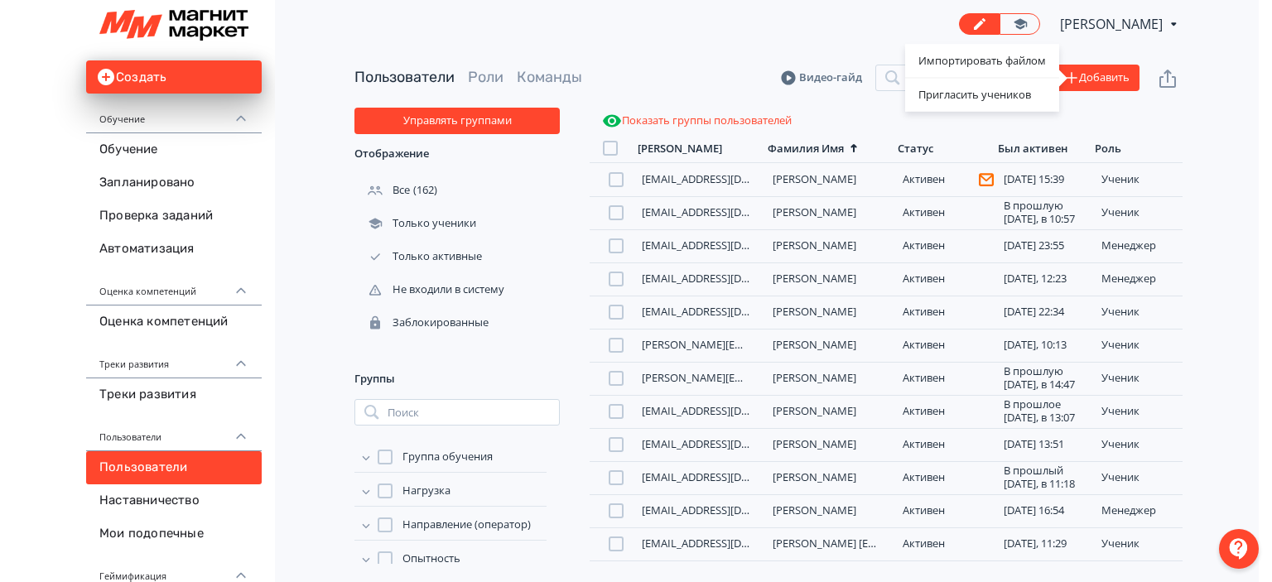
click at [813, 94] on div "Импортировать файлом Пригласить учеников" at bounding box center [636, 291] width 1272 height 582
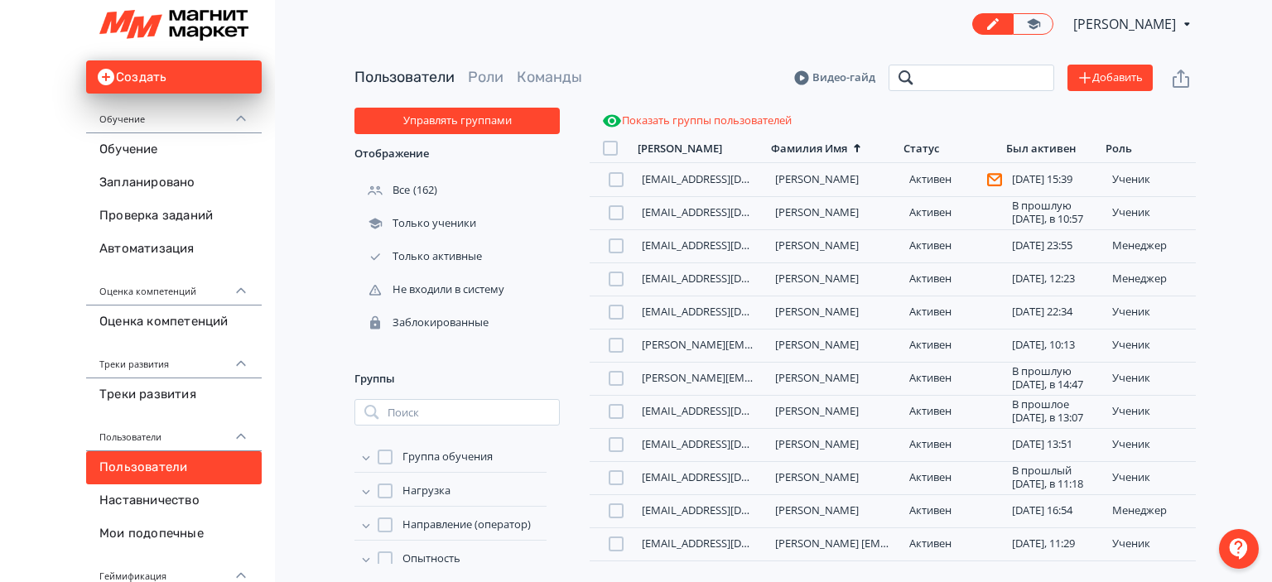
click at [907, 77] on input "search" at bounding box center [972, 78] width 166 height 27
type input "**********"
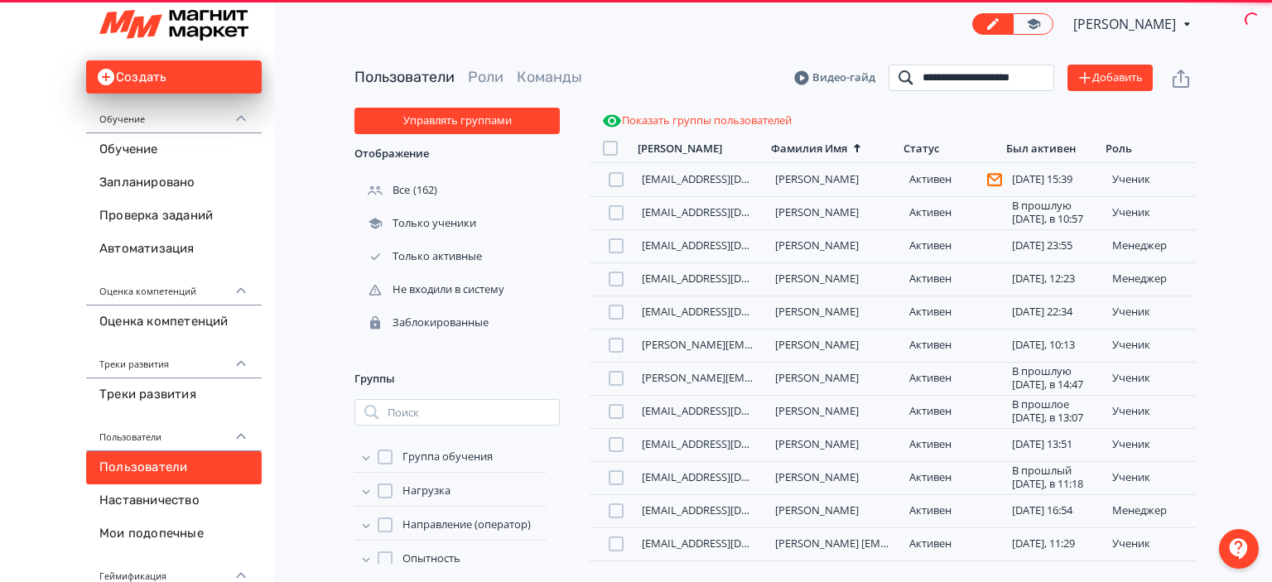
scroll to position [0, 13]
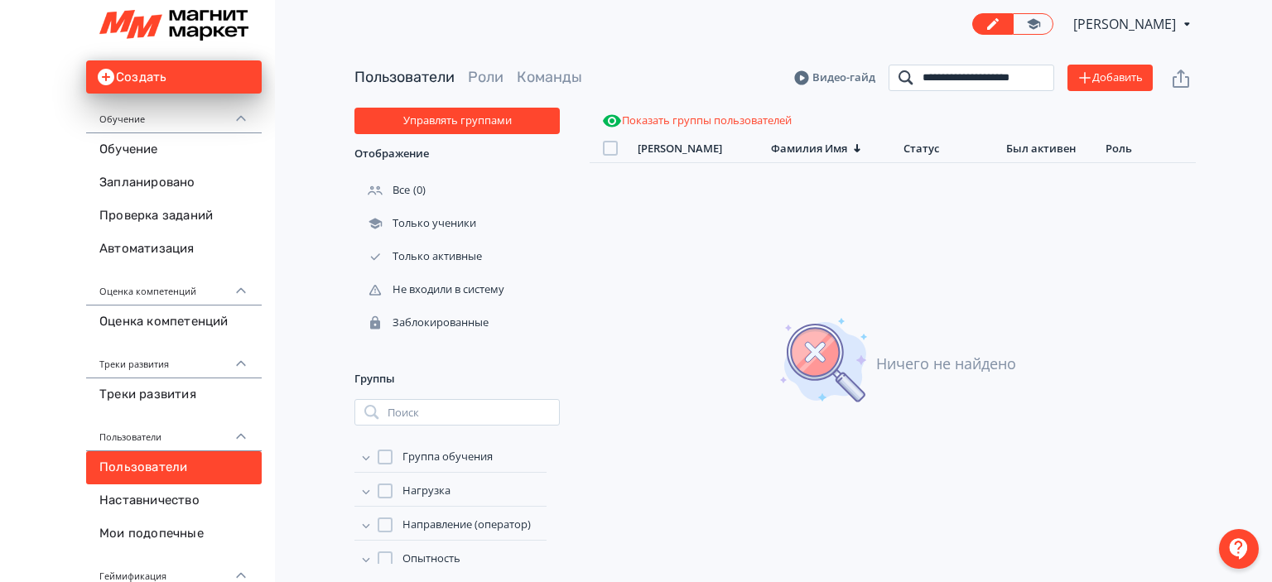
click at [1037, 81] on input "**********" at bounding box center [972, 78] width 166 height 27
click at [1110, 79] on button "Добавить" at bounding box center [1110, 78] width 85 height 27
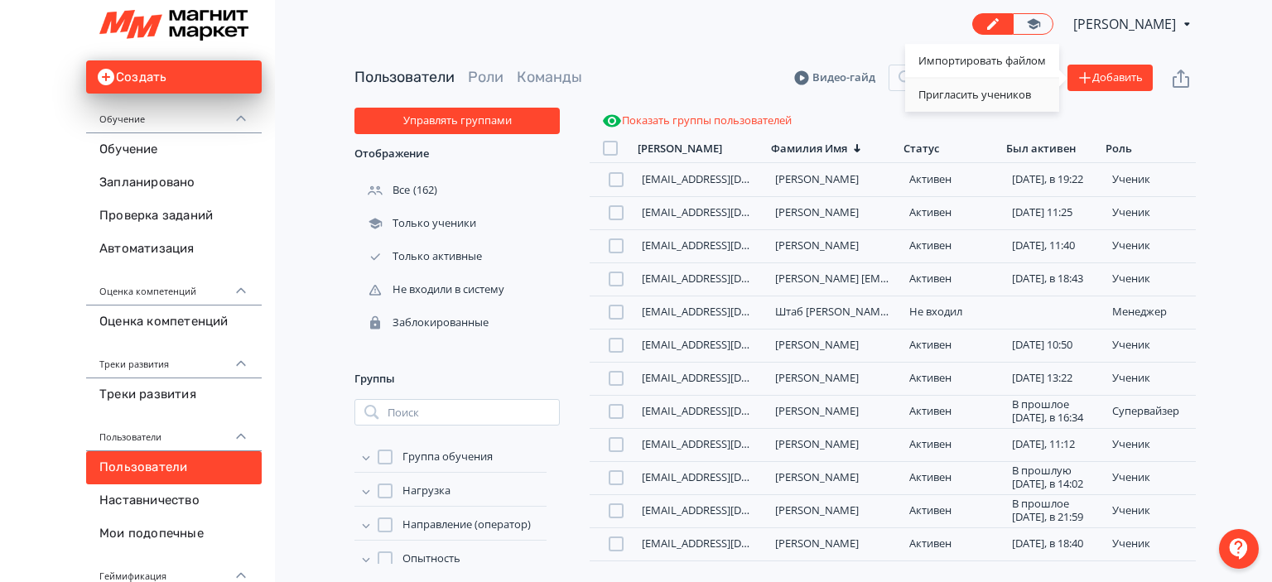
click at [975, 89] on div "Пригласить учеников" at bounding box center [982, 95] width 154 height 33
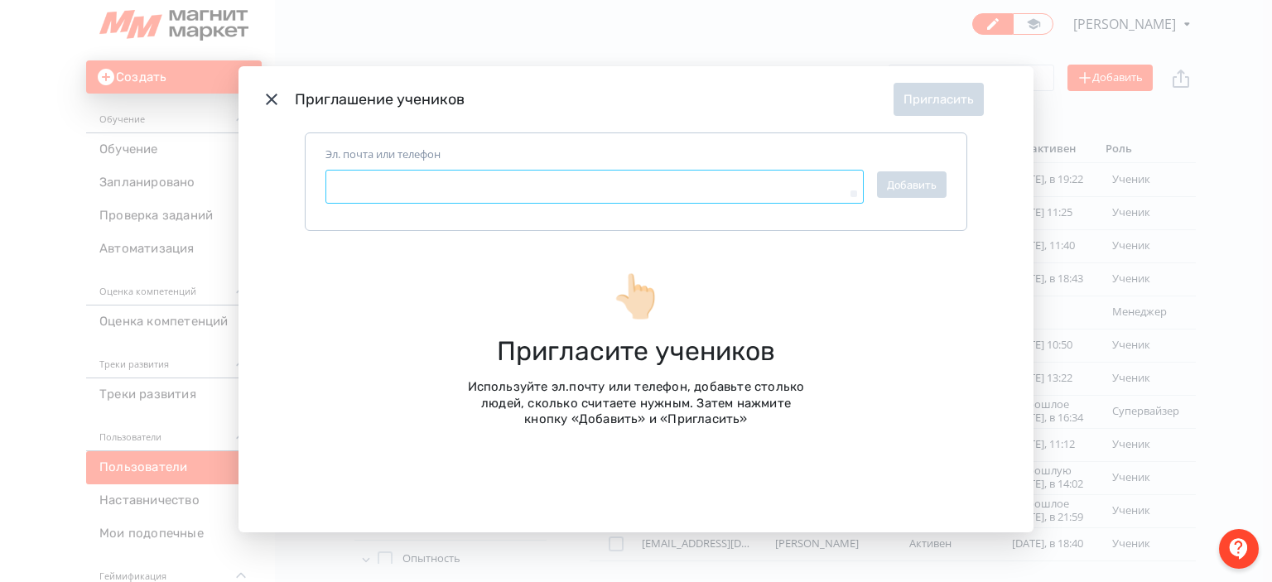
click at [538, 195] on textarea "Эл. почта или телефон" at bounding box center [594, 187] width 538 height 35
paste textarea "**********"
type textarea "*"
type textarea "**********"
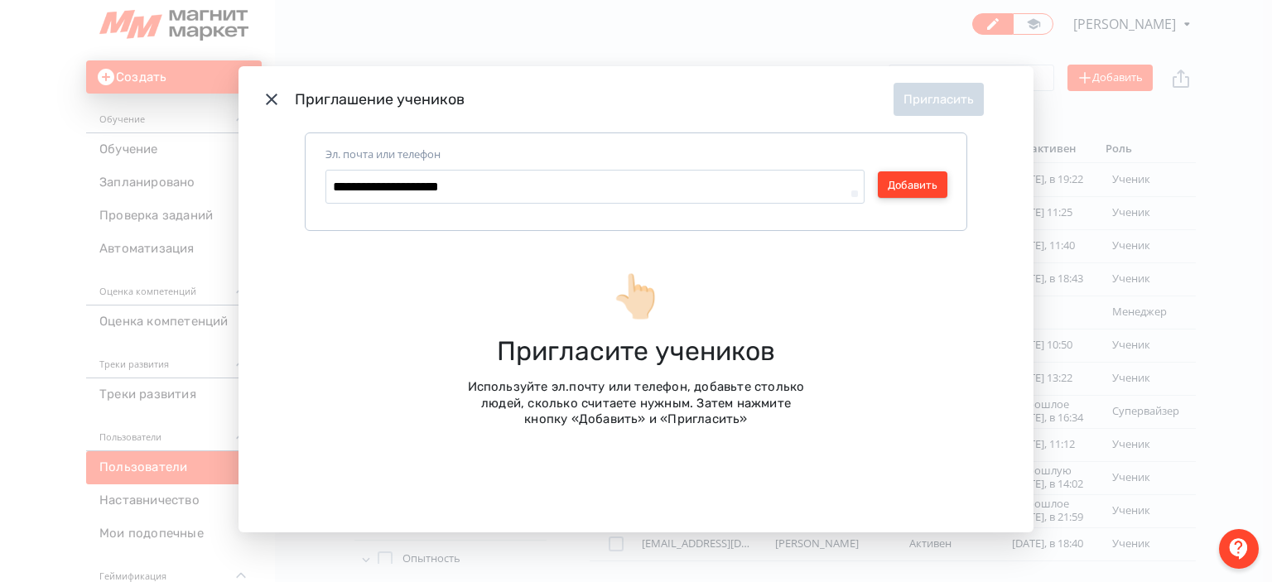
click at [914, 195] on button "Добавить" at bounding box center [913, 184] width 70 height 27
type textarea "*"
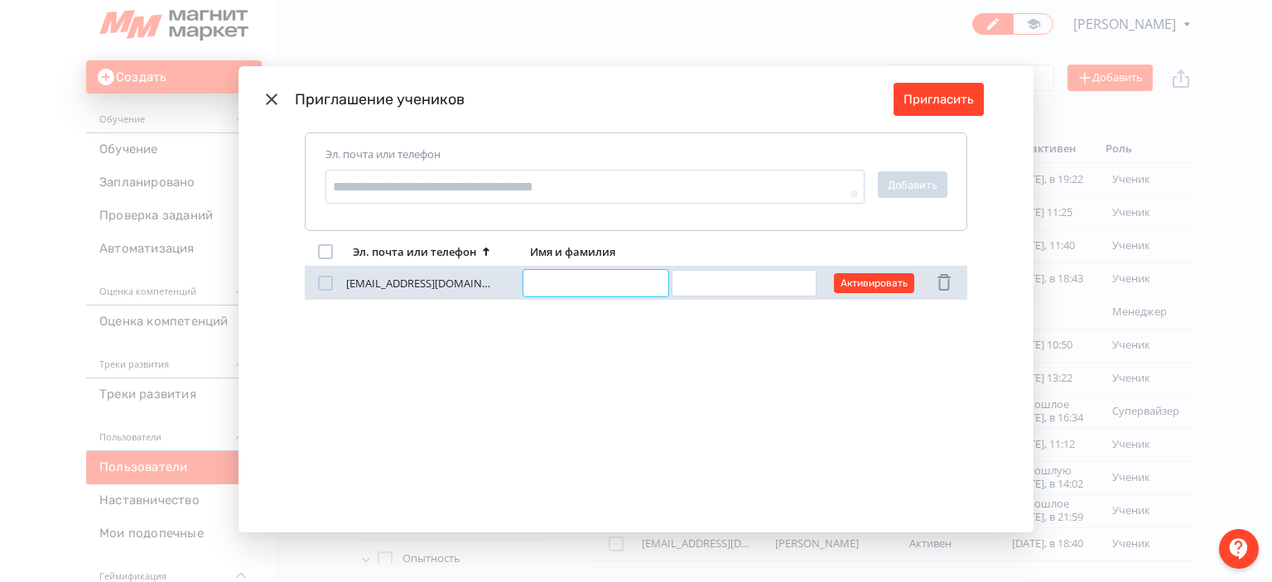
click at [588, 293] on input "Modal" at bounding box center [595, 283] width 145 height 27
type input "*******"
click at [692, 292] on input "Modal" at bounding box center [744, 283] width 145 height 27
type input "*******"
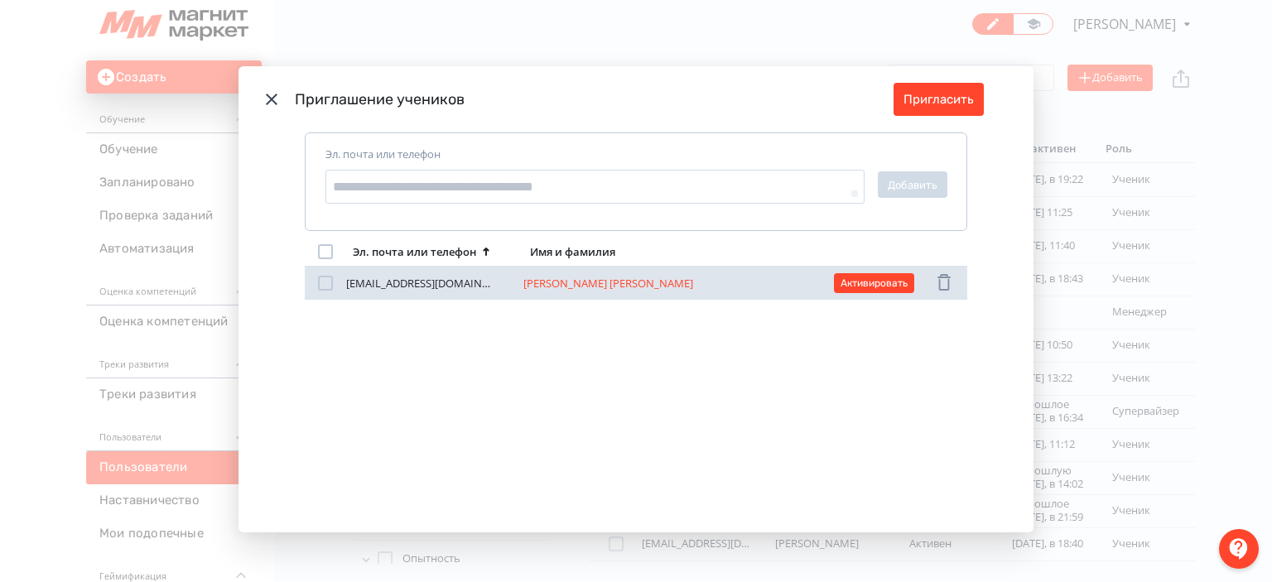
click at [327, 284] on div "Modal" at bounding box center [325, 283] width 15 height 15
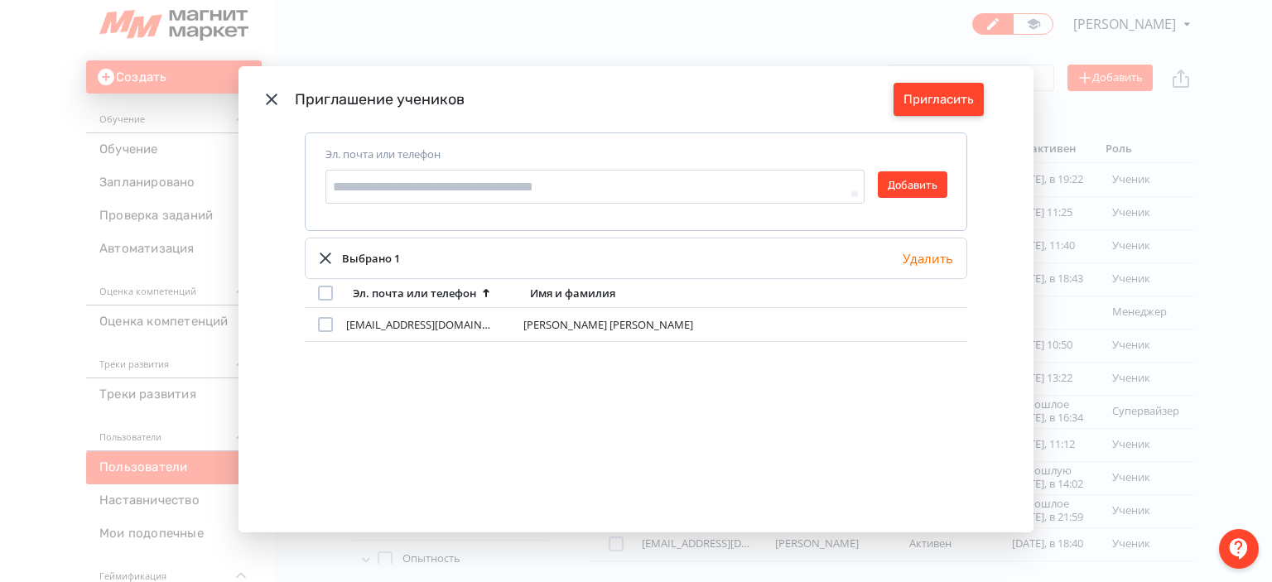
click at [961, 94] on button "Пригласить" at bounding box center [939, 99] width 90 height 33
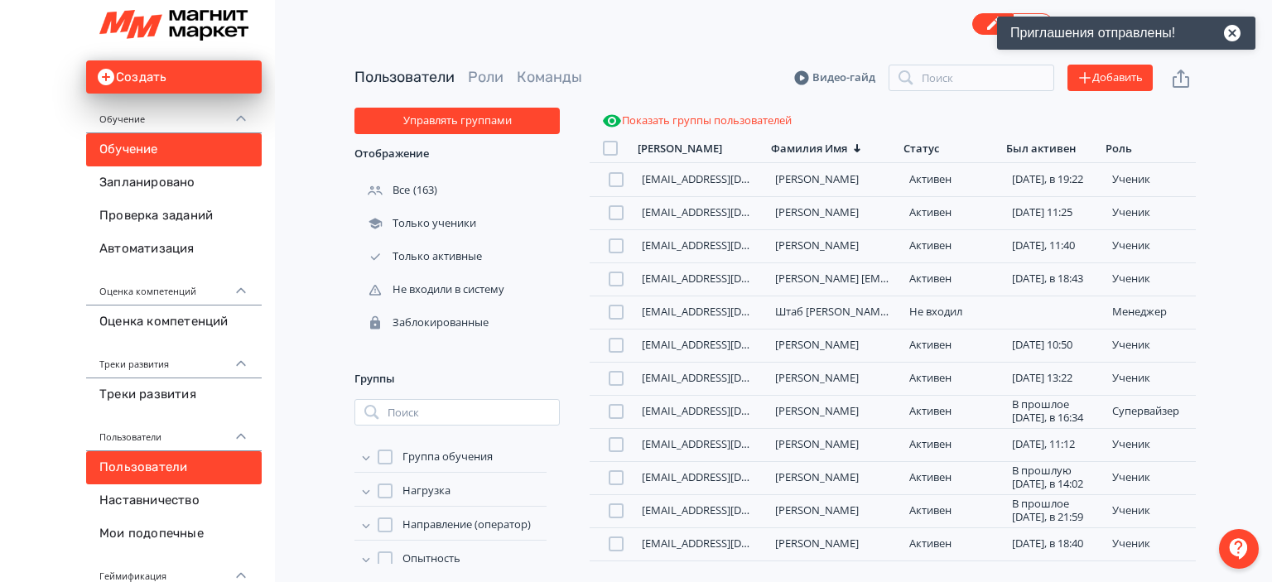
click at [161, 152] on link "Обучение" at bounding box center [174, 149] width 176 height 33
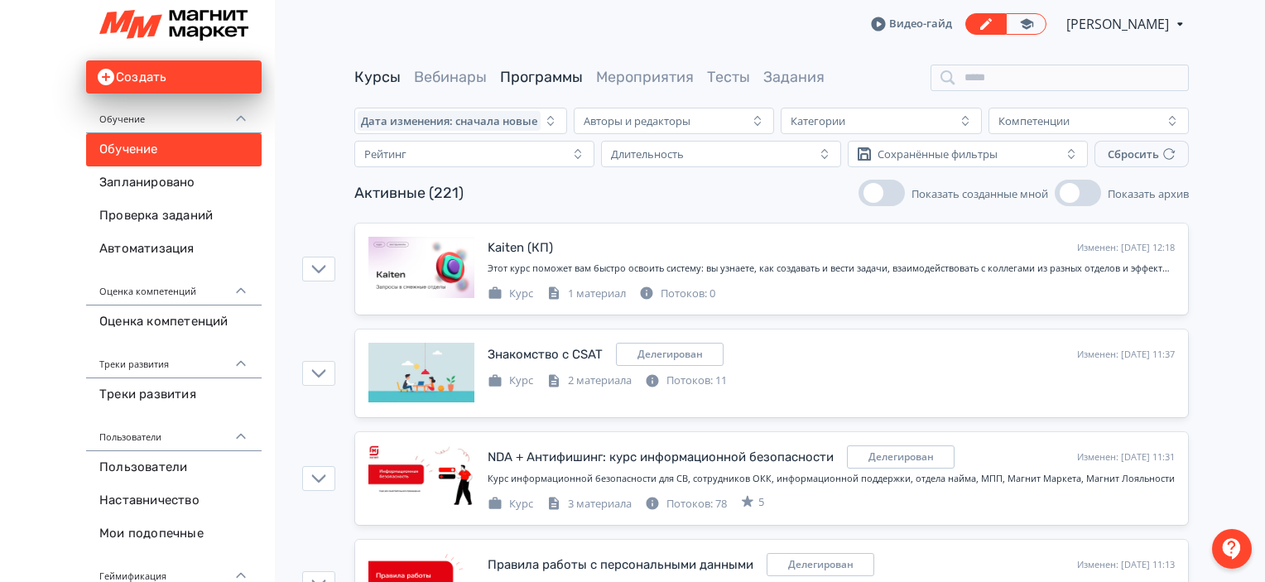
click at [569, 71] on link "Программы" at bounding box center [541, 77] width 83 height 18
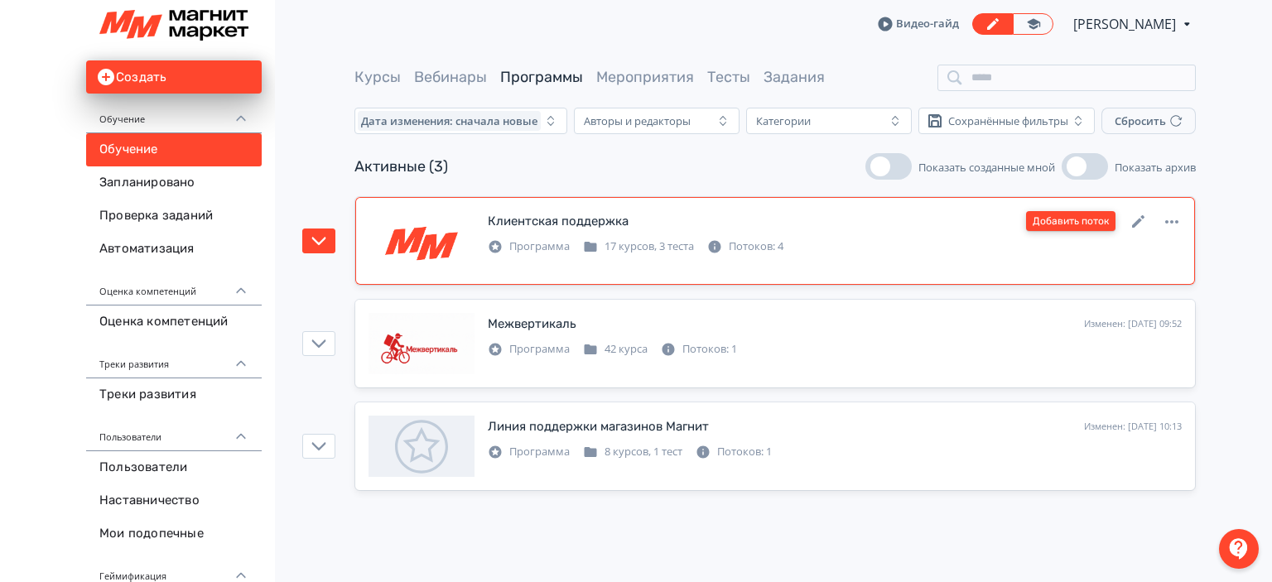
click at [1097, 221] on button "Добавить поток" at bounding box center [1070, 221] width 89 height 20
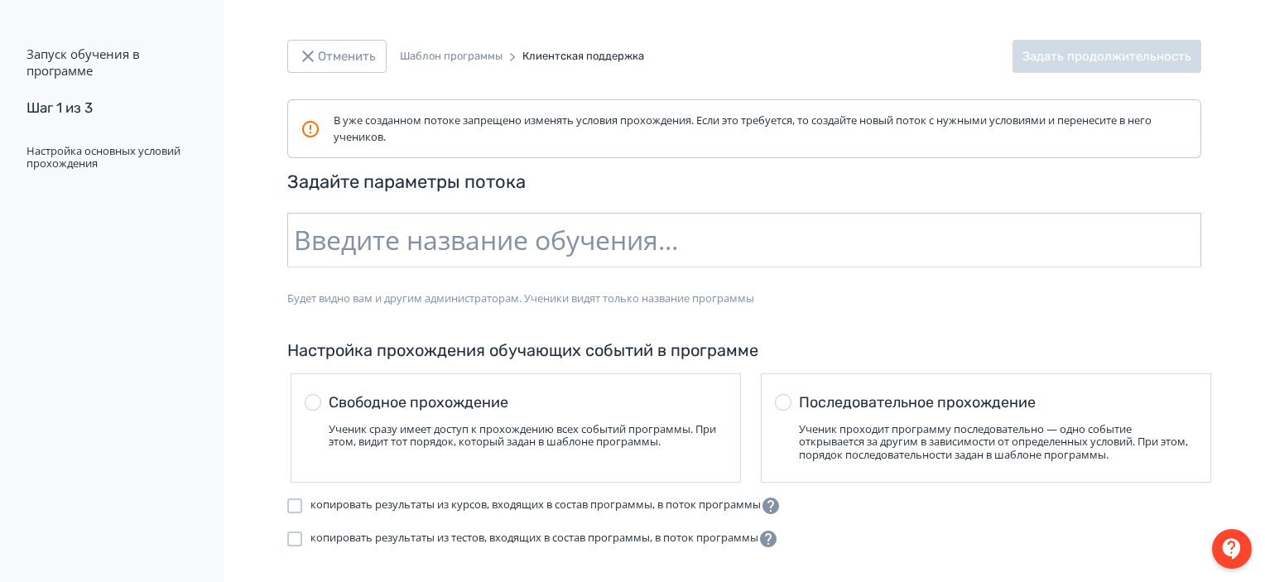
click at [417, 250] on input "text" at bounding box center [744, 240] width 914 height 55
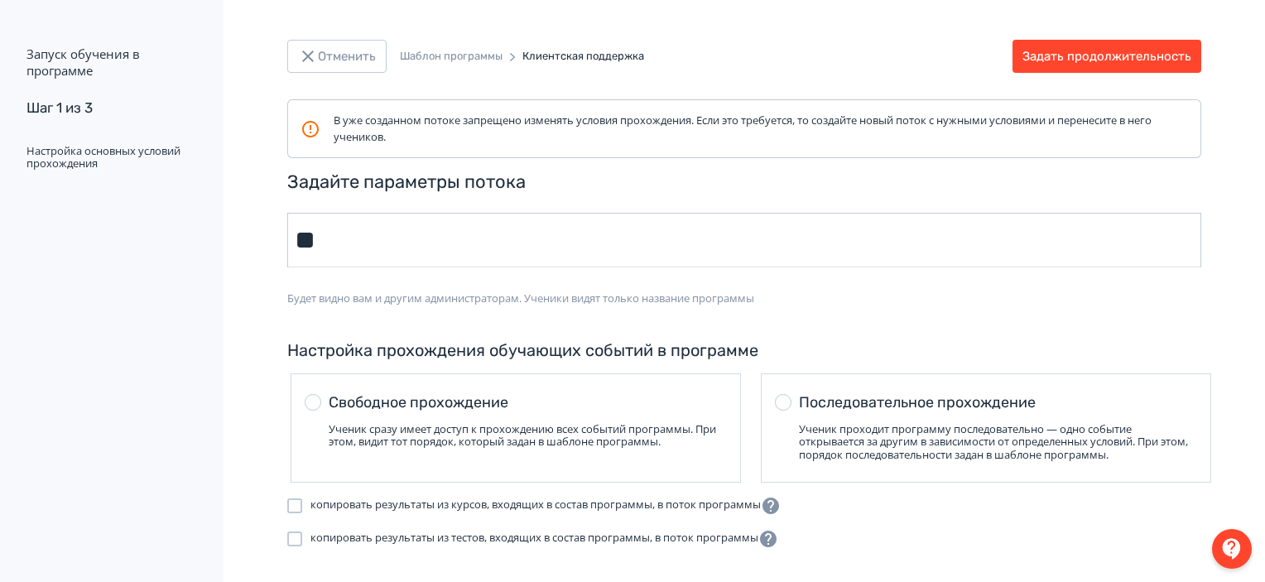
type input "*"
type input "****"
click at [1083, 55] on button "Задать продолжительность" at bounding box center [1107, 56] width 189 height 33
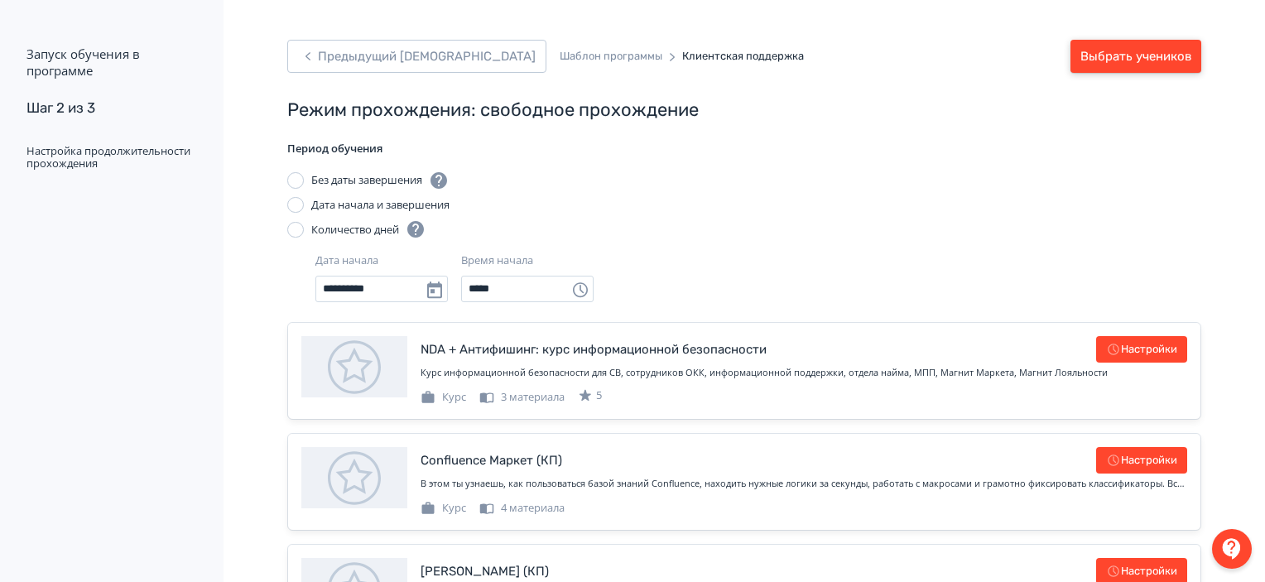
click at [1083, 55] on button "Выбрать учеников" at bounding box center [1136, 56] width 131 height 33
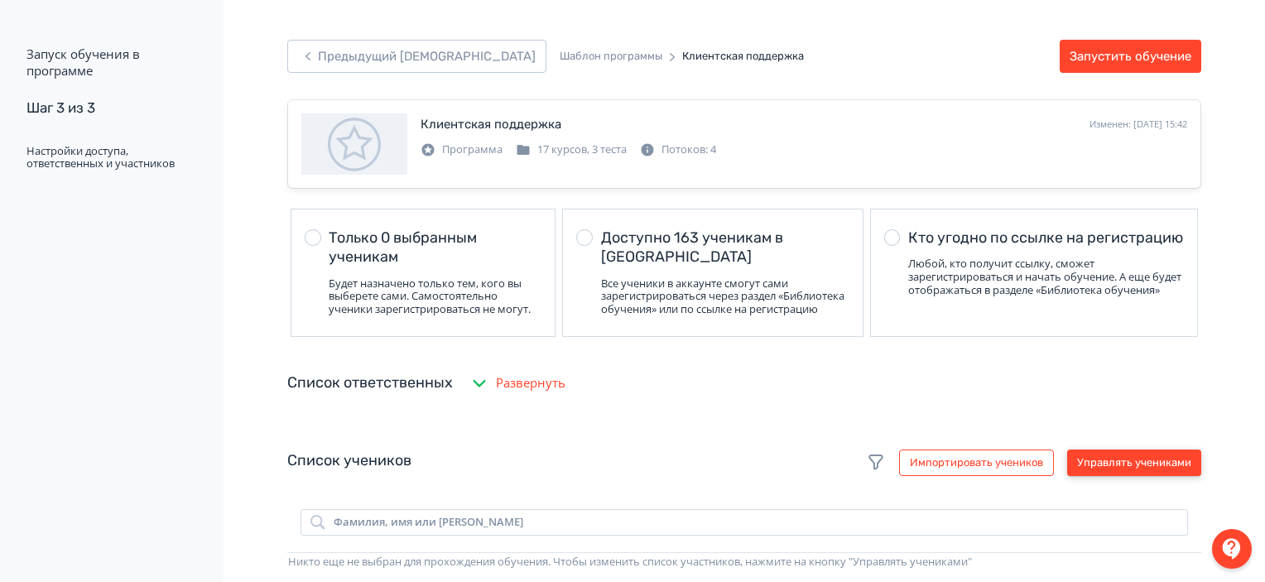
click at [1087, 474] on button "Управлять учениками" at bounding box center [1135, 463] width 134 height 27
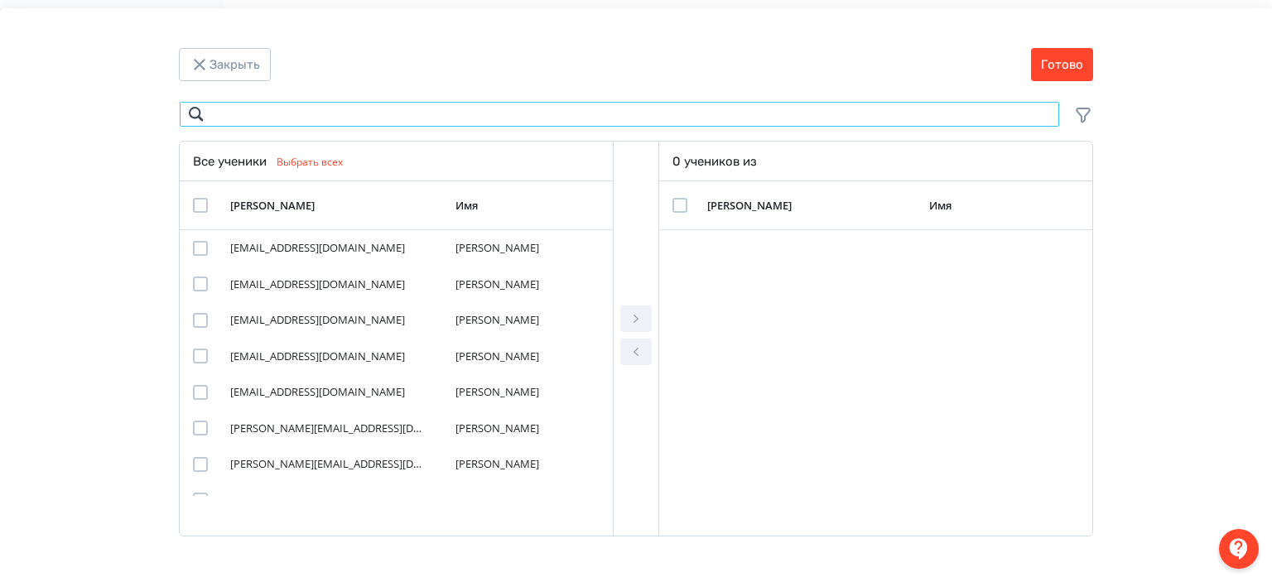
click at [596, 122] on input "Modal" at bounding box center [619, 114] width 881 height 27
paste input "**********"
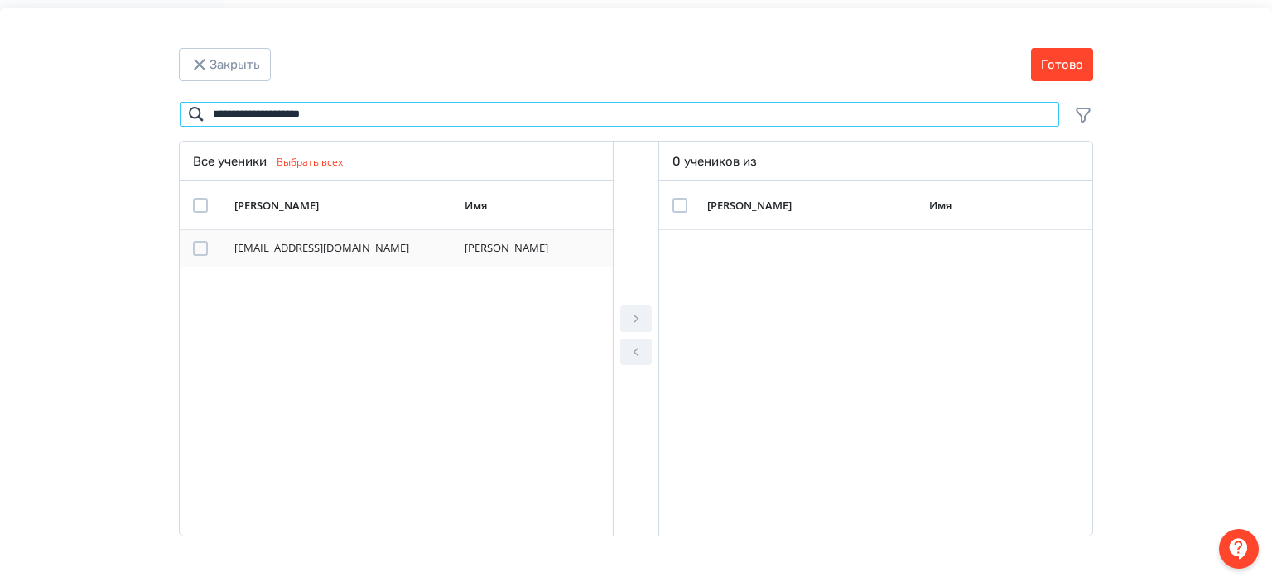
type input "**********"
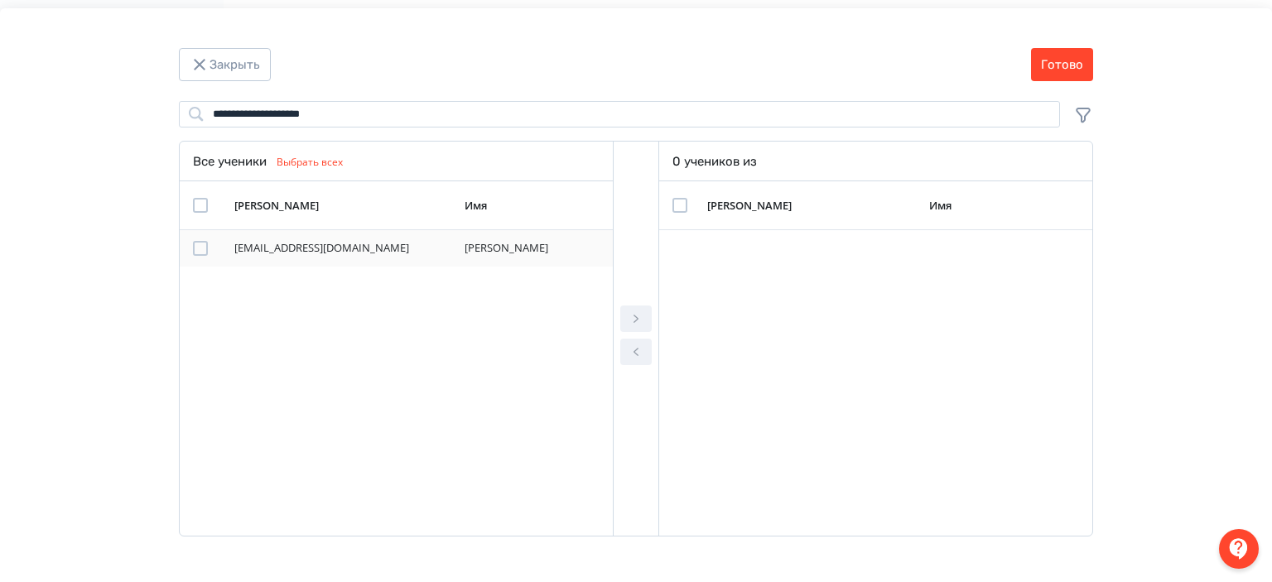
click at [199, 243] on div "Modal" at bounding box center [200, 248] width 15 height 15
click at [628, 317] on icon "Modal" at bounding box center [636, 319] width 20 height 20
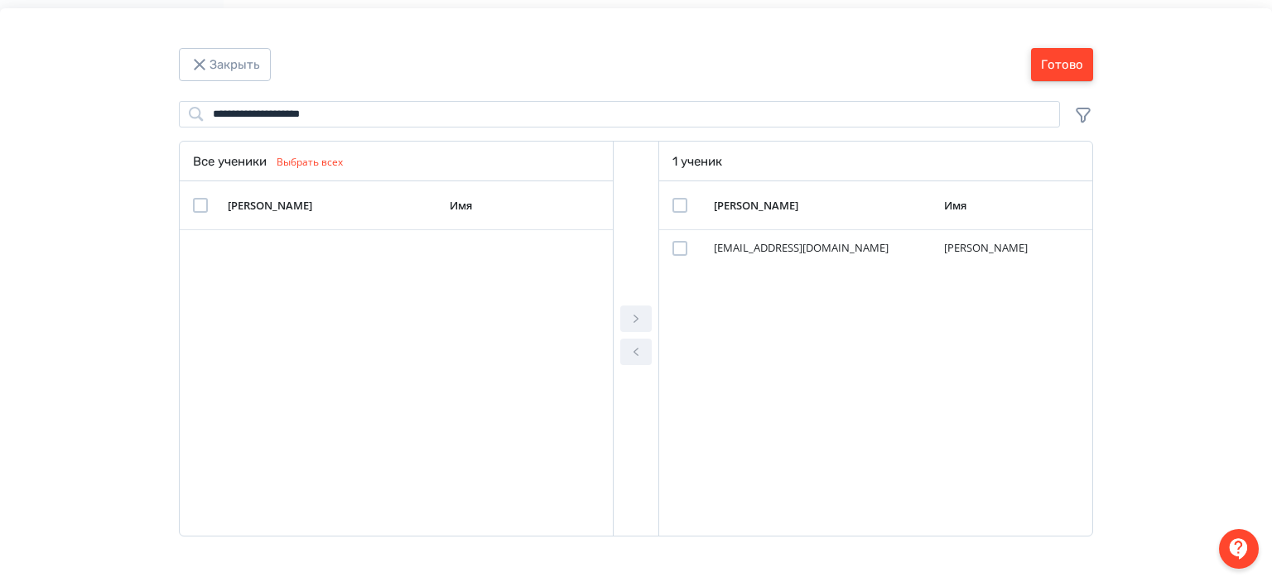
click at [1070, 79] on button "Готово" at bounding box center [1062, 64] width 62 height 33
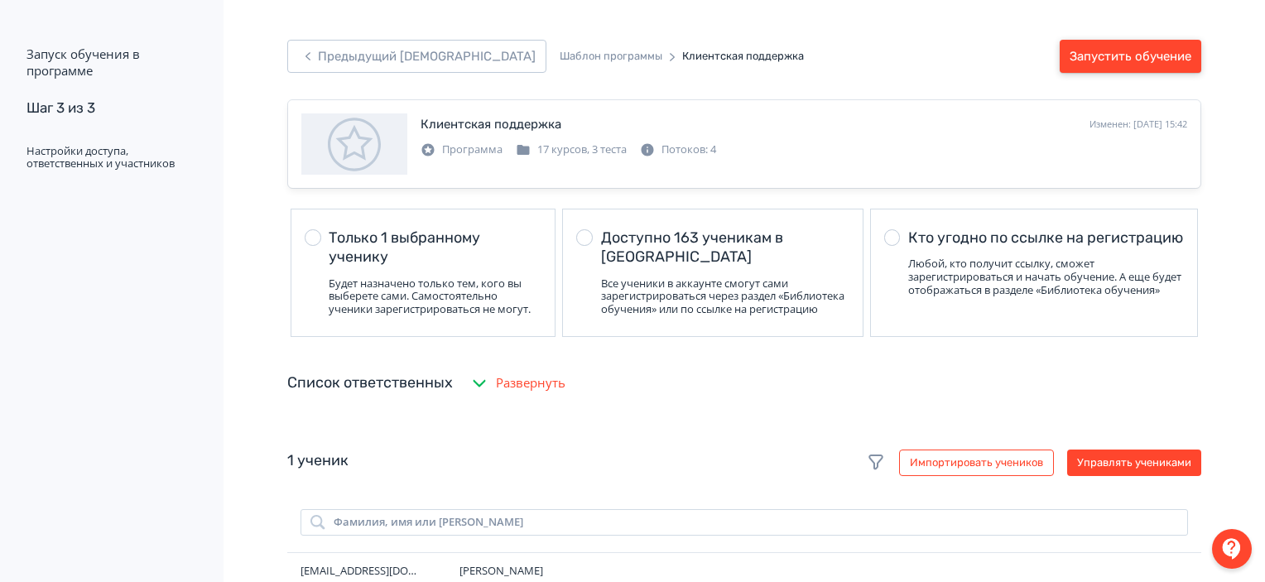
click at [1093, 49] on button "Запустить обучение" at bounding box center [1131, 56] width 142 height 33
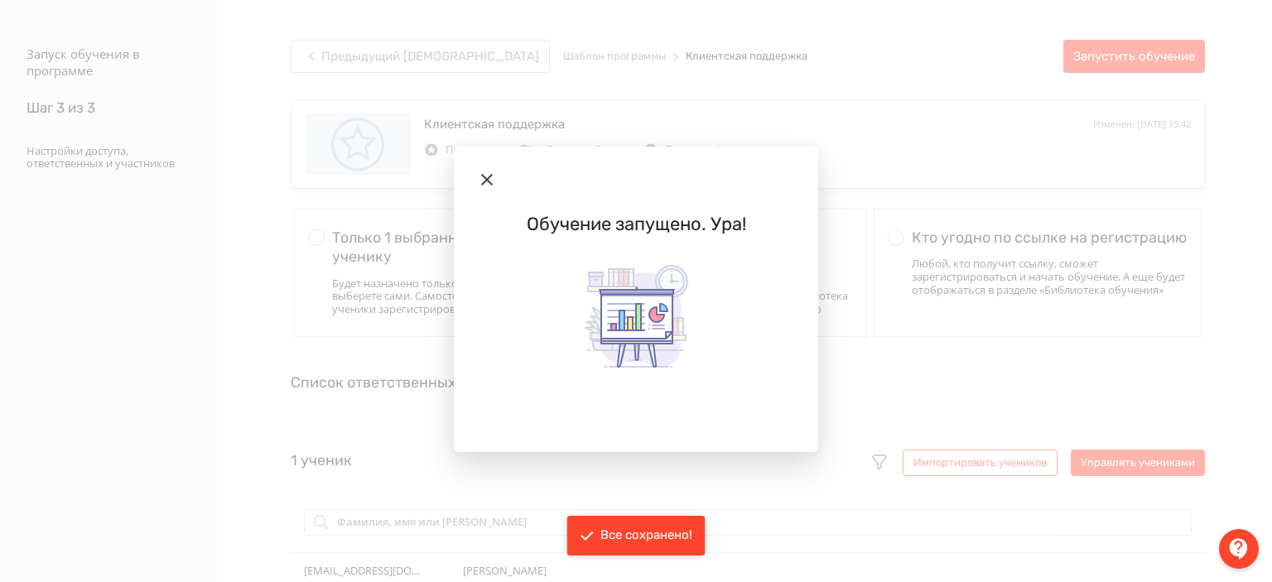
click at [477, 176] on icon "Modal" at bounding box center [487, 180] width 20 height 20
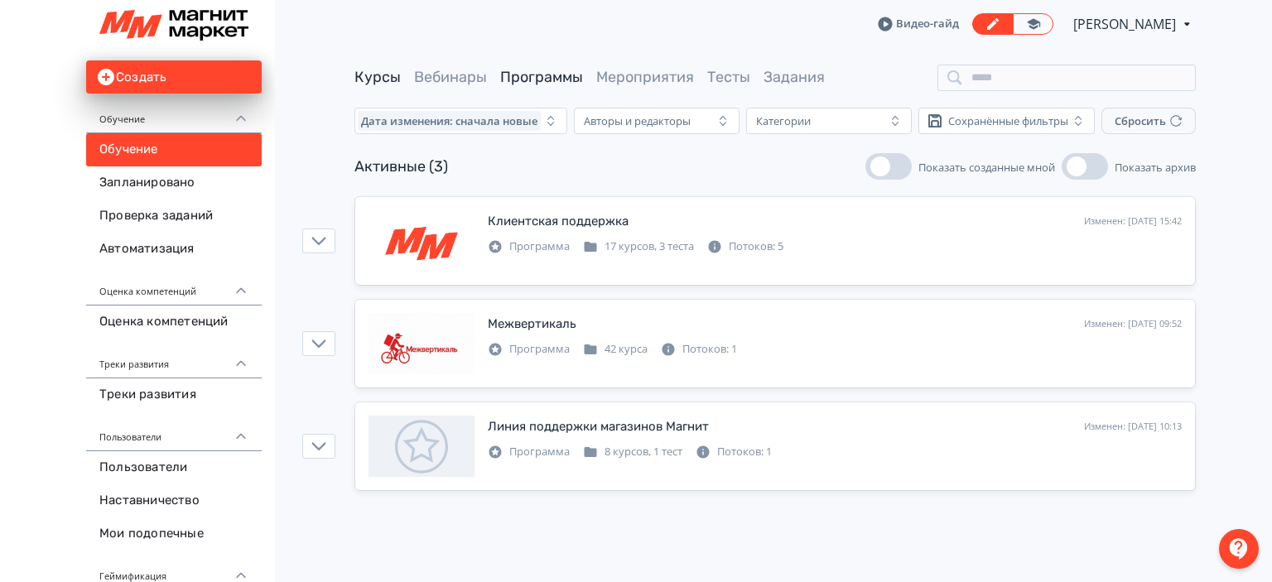
click at [366, 70] on link "Курсы" at bounding box center [377, 77] width 46 height 18
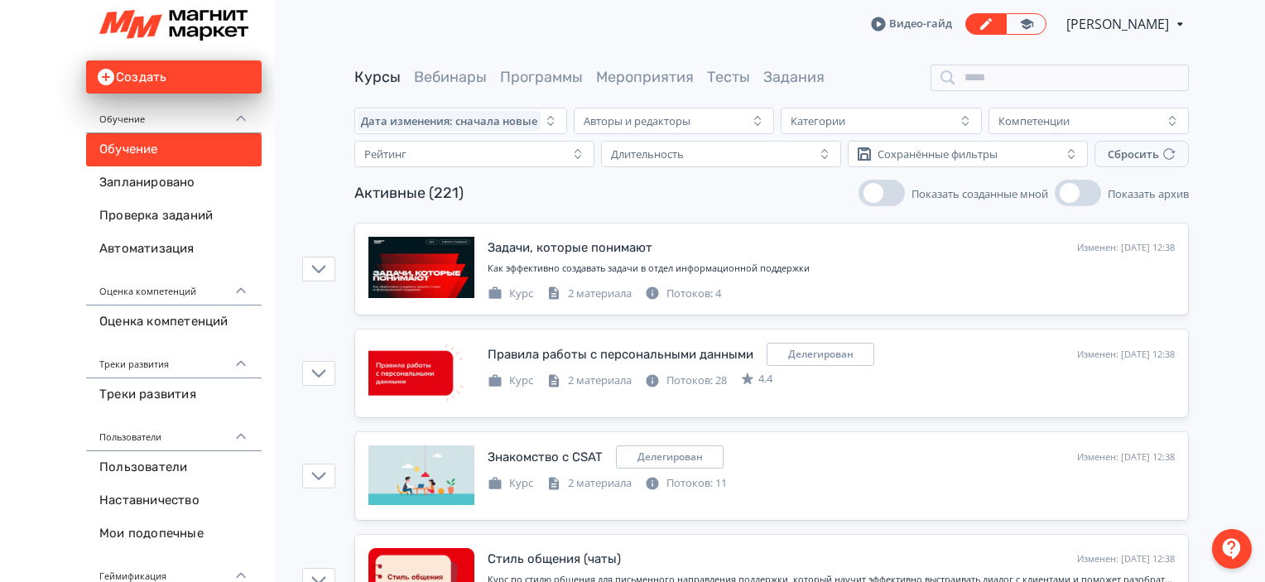
click at [1001, 35] on div "Видео-гайд [PERSON_NAME] PRO Повысьте эффективность платформы при помощи дополн…" at bounding box center [771, 24] width 835 height 48
click at [1020, 28] on icon at bounding box center [1026, 23] width 13 height 11
